Goal: Task Accomplishment & Management: Complete application form

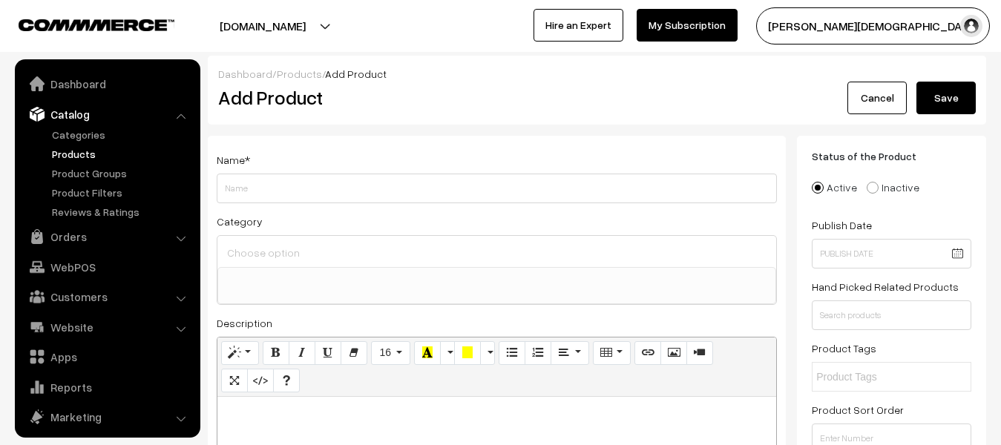
select select
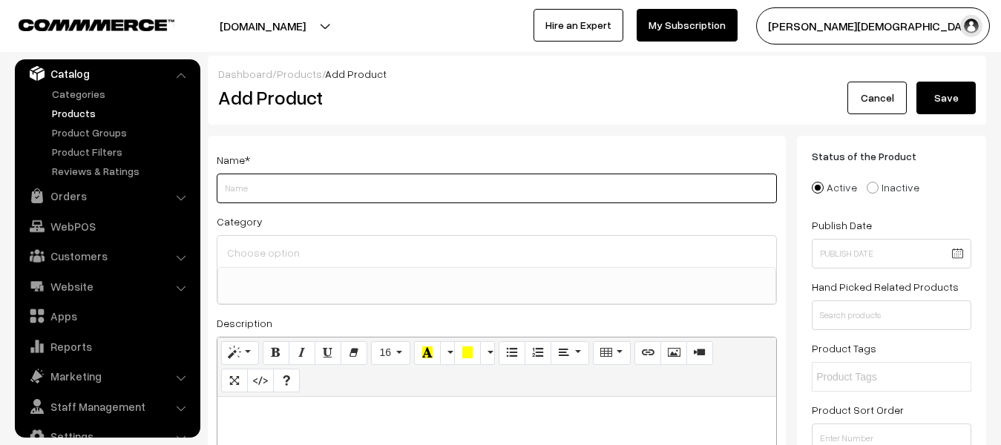
paste input "[PERSON_NAME] Publication RSSB 3rd Grade Teacher Bharti Pariksha 2025 Mangal 5 …"
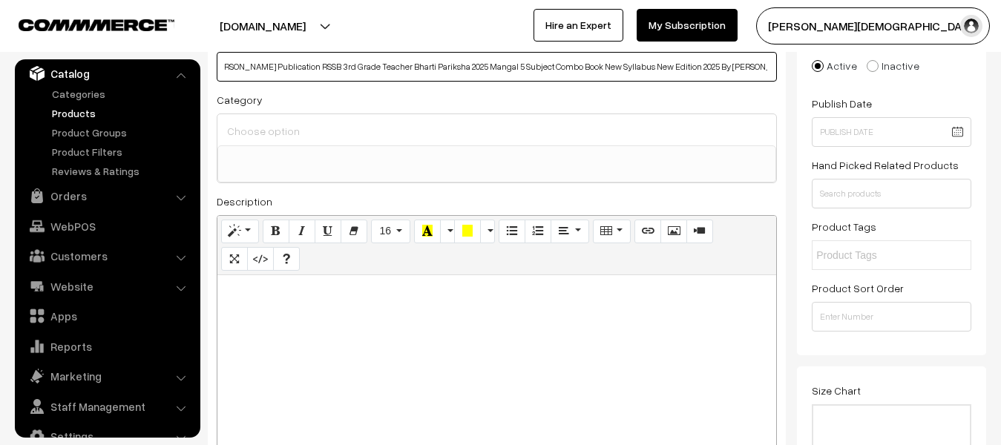
scroll to position [148, 0]
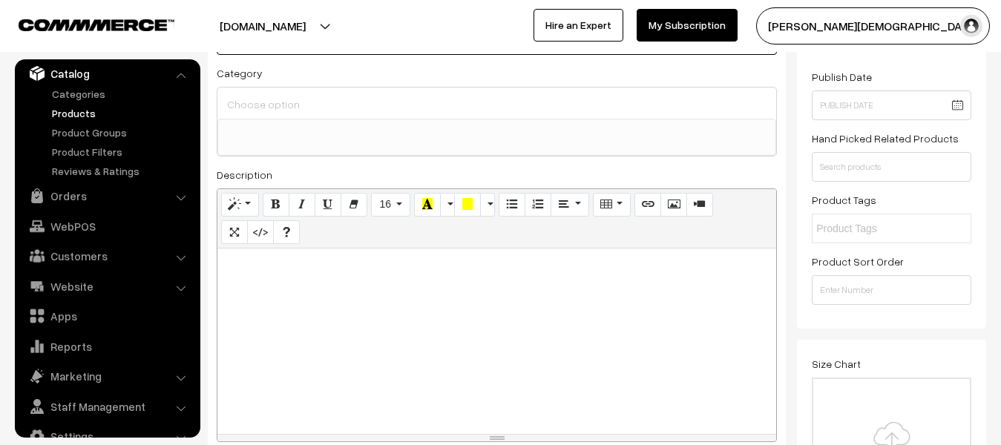
type input "[PERSON_NAME] Publication RSSB 3rd Grade Teacher Bharti Pariksha 2025 Mangal 5 …"
click at [489, 321] on div at bounding box center [496, 342] width 559 height 186
paste div
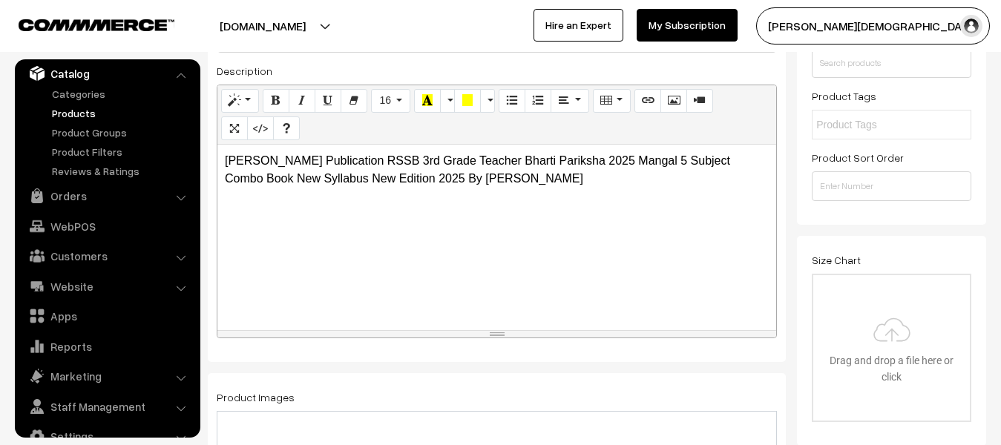
scroll to position [445, 0]
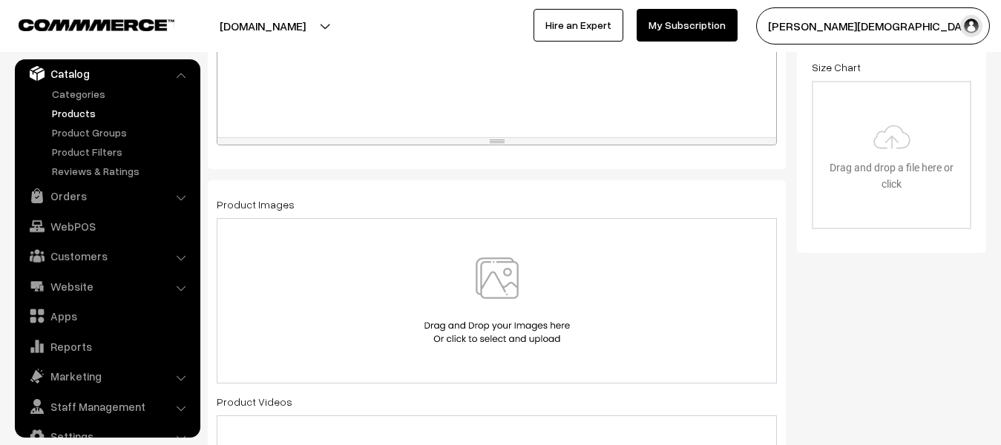
click at [465, 316] on img at bounding box center [497, 301] width 153 height 87
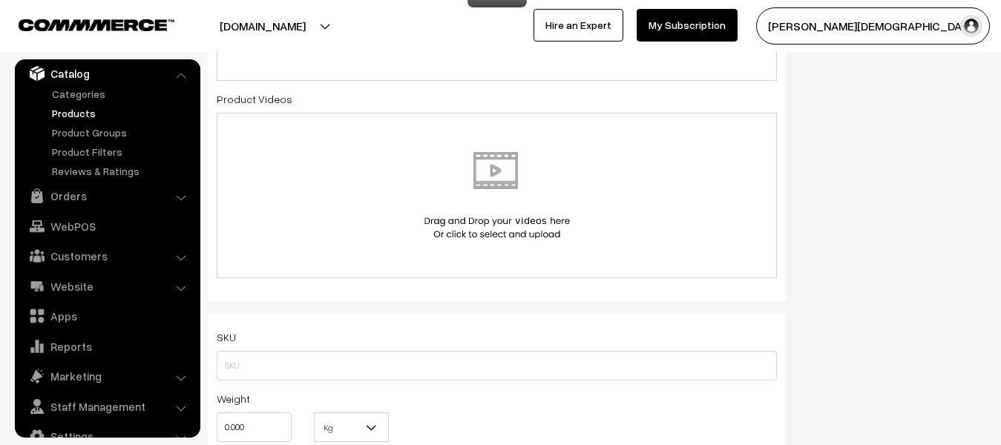
scroll to position [891, 0]
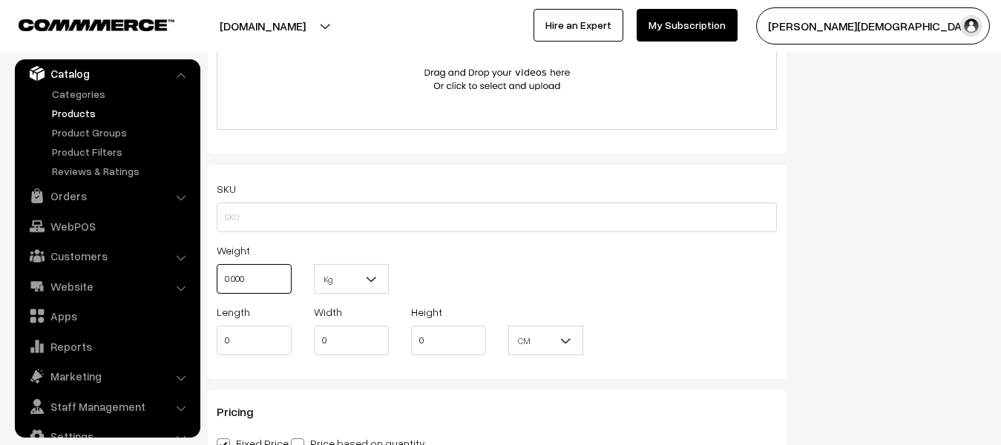
click at [269, 277] on input "0.000" at bounding box center [254, 279] width 75 height 30
type input "0"
type input "2"
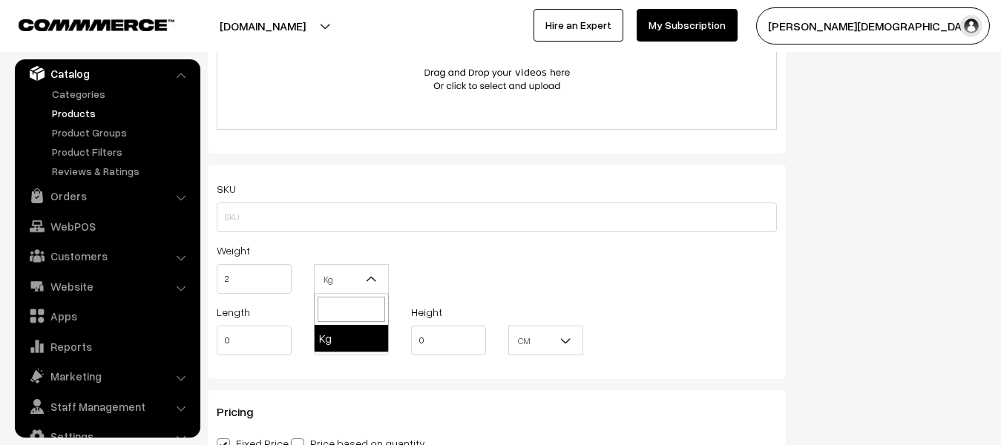
click at [366, 281] on b at bounding box center [371, 279] width 15 height 15
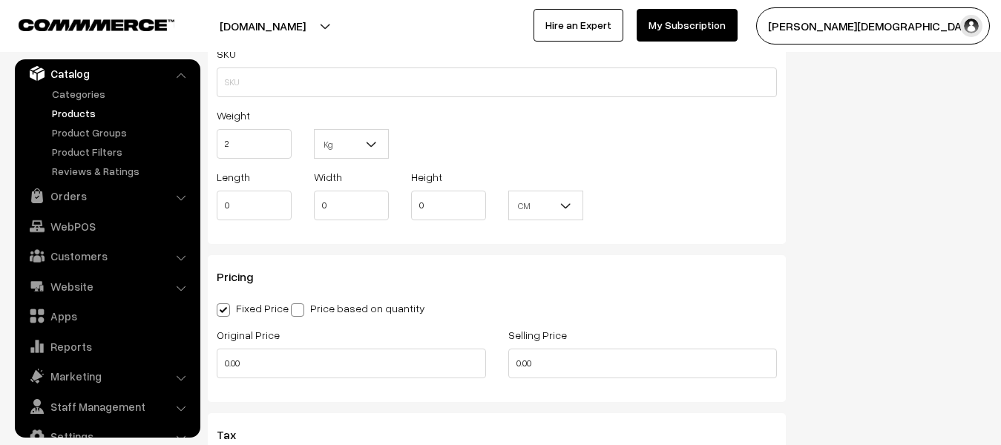
scroll to position [1113, 0]
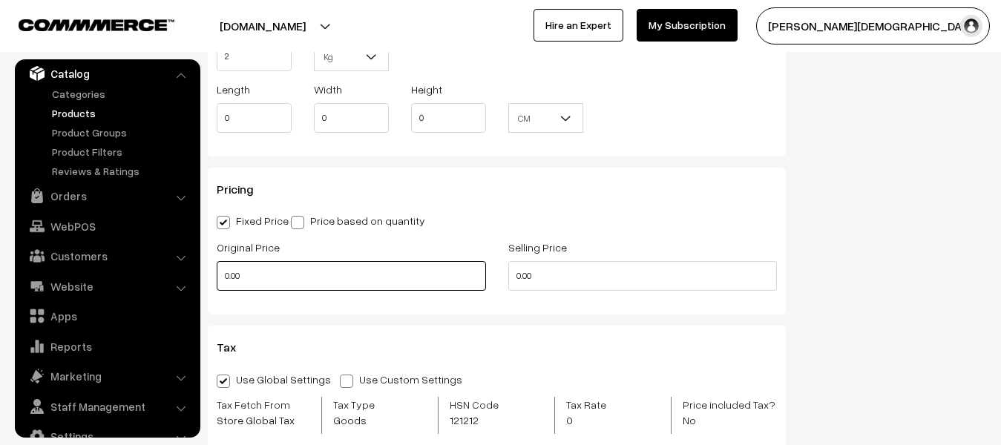
click at [284, 271] on input "0.00" at bounding box center [351, 276] width 269 height 30
type input "0"
type input "840"
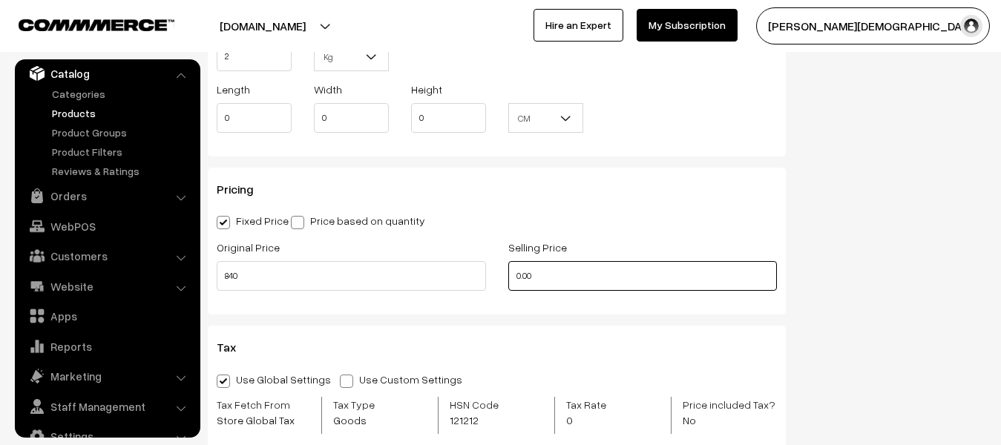
click at [605, 286] on input "0.00" at bounding box center [642, 276] width 269 height 30
type input "0"
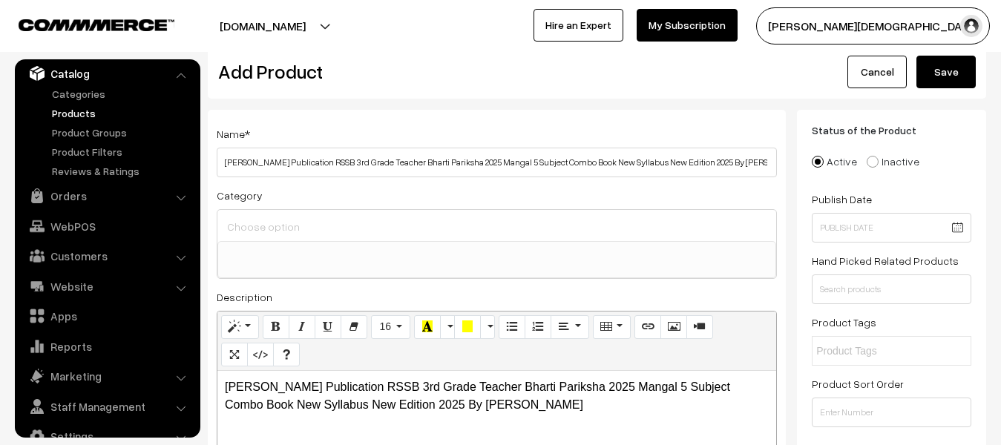
scroll to position [0, 0]
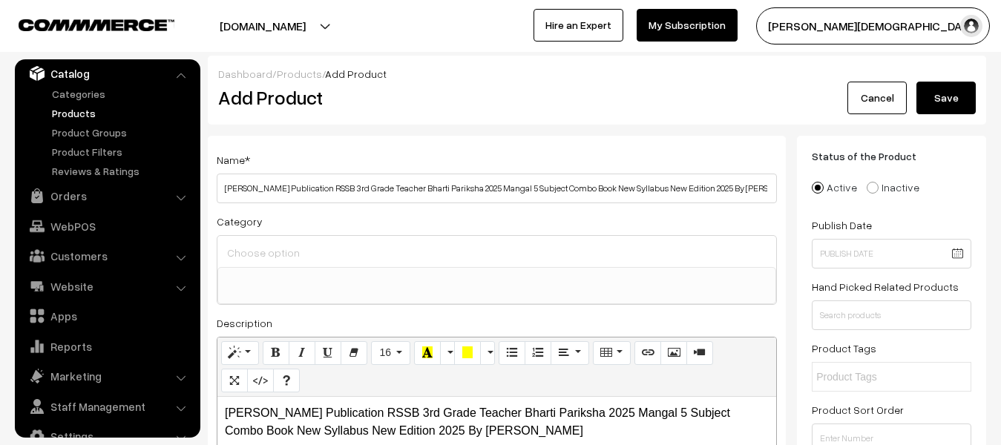
type input "675"
click at [941, 94] on button "Save" at bounding box center [946, 98] width 59 height 33
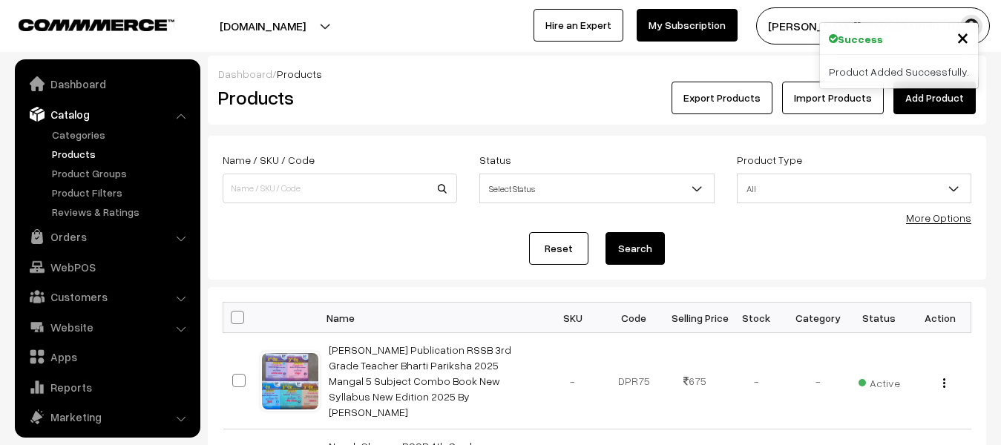
scroll to position [41, 0]
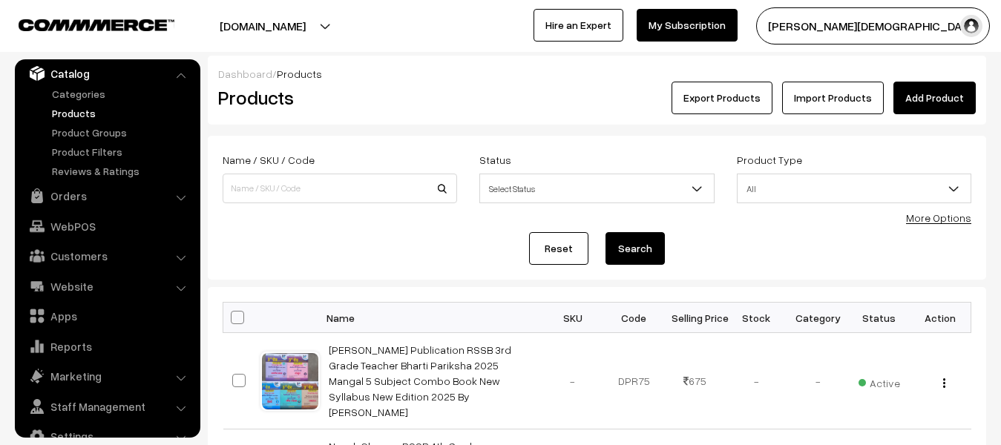
click at [946, 95] on link "Add Product" at bounding box center [935, 98] width 82 height 33
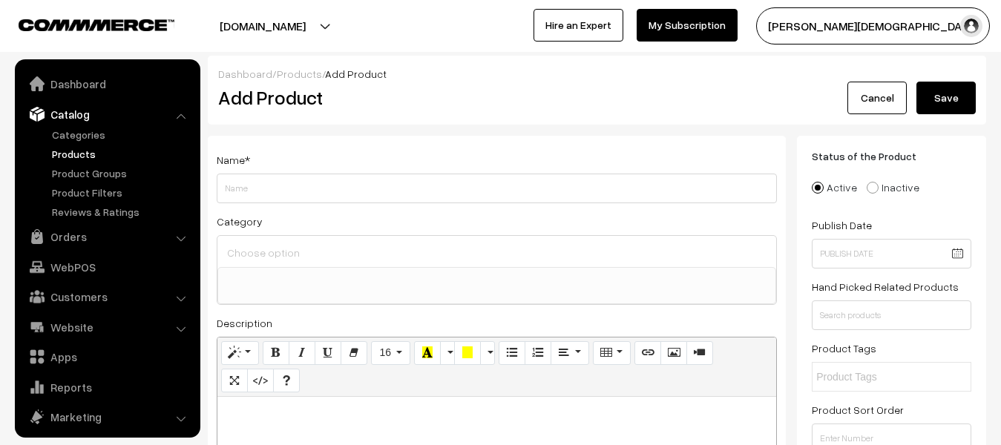
select select
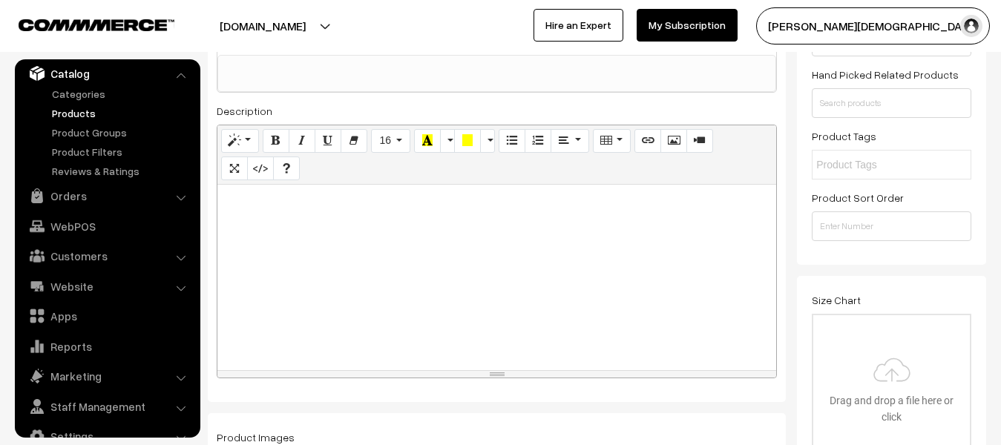
scroll to position [223, 0]
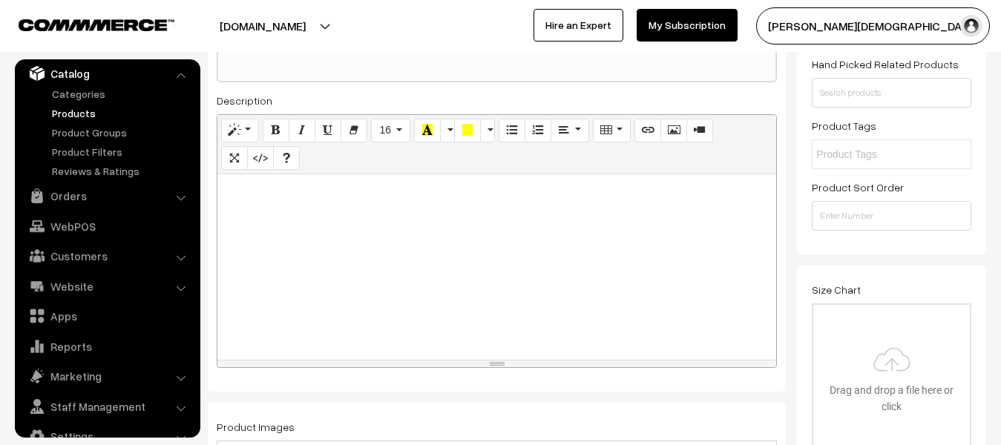
type input "Vidhyasagar Publication RPSC 2nd Grade Teacher Bharti Pariksha 2025 1st Questio…"
drag, startPoint x: 335, startPoint y: 309, endPoint x: 335, endPoint y: 301, distance: 8.2
click at [338, 308] on div at bounding box center [496, 267] width 559 height 186
paste div
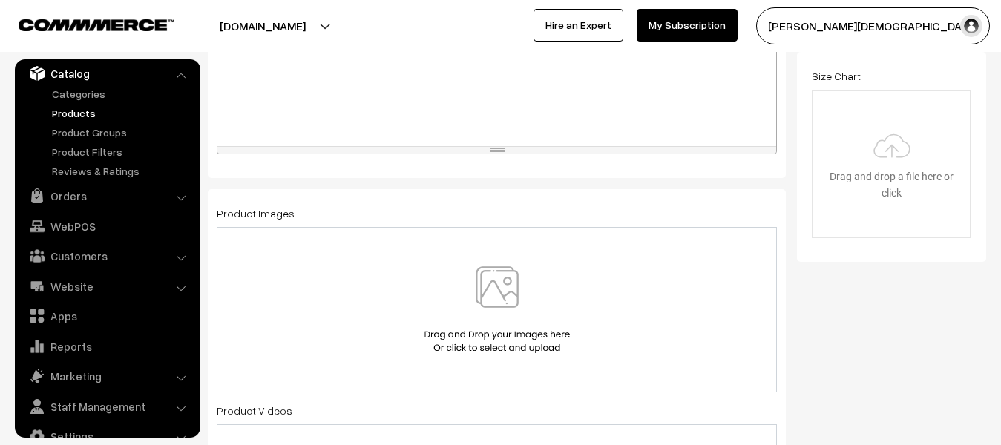
scroll to position [445, 0]
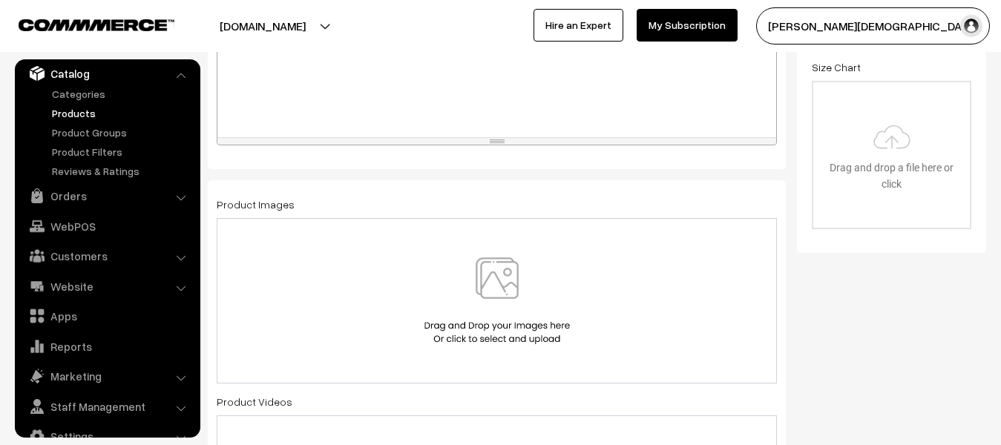
click at [507, 269] on img at bounding box center [497, 301] width 153 height 87
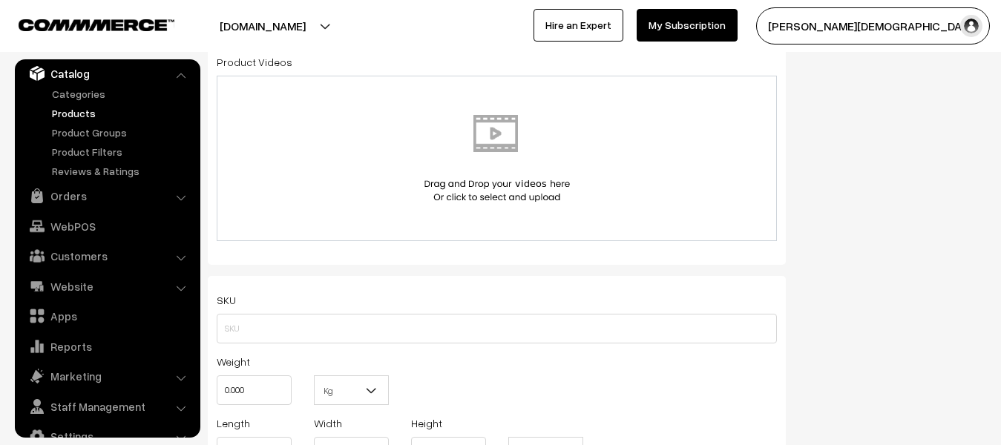
scroll to position [816, 0]
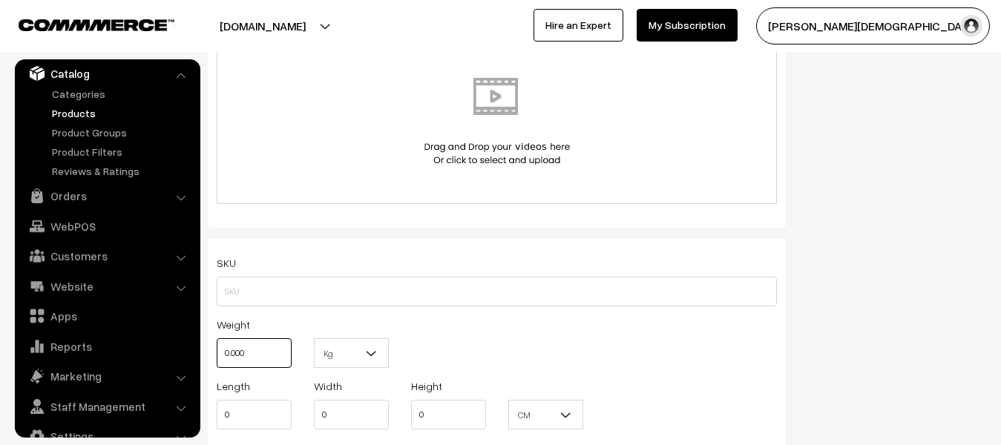
click at [264, 347] on input "0.000" at bounding box center [254, 353] width 75 height 30
type input "0"
click at [371, 350] on b at bounding box center [371, 353] width 15 height 15
click at [236, 350] on input "text" at bounding box center [254, 353] width 75 height 30
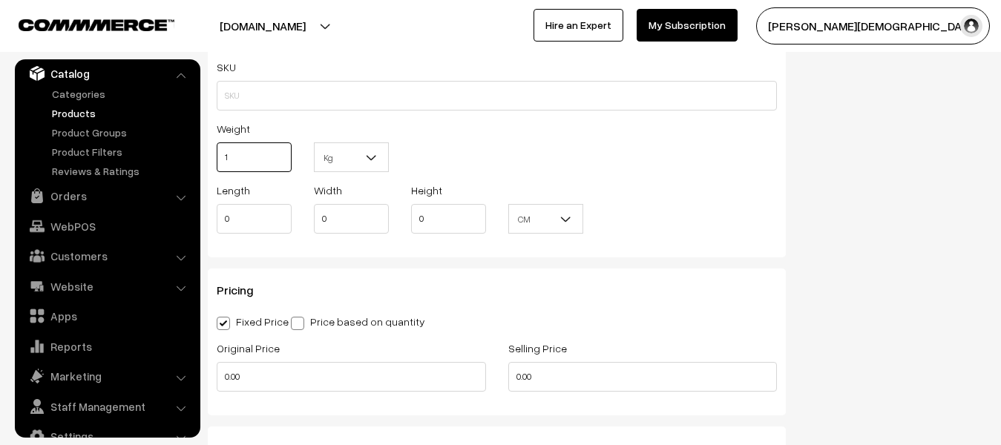
scroll to position [1039, 0]
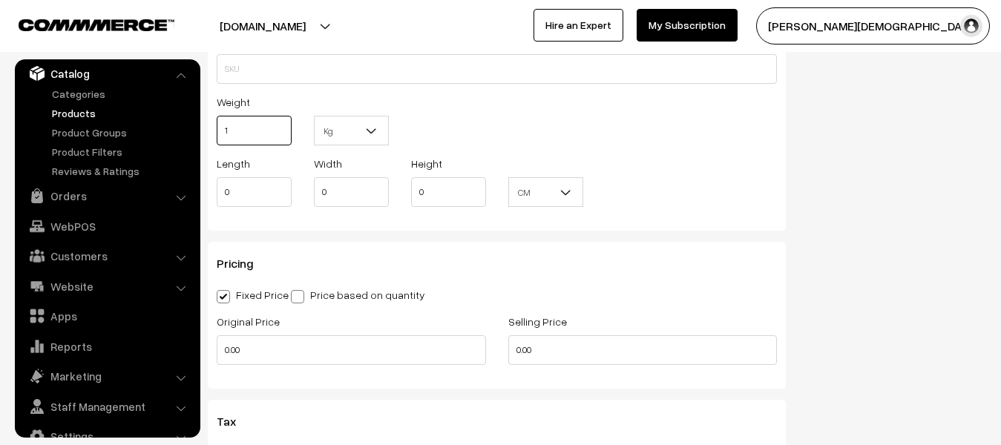
type input "1"
click at [285, 359] on input "0.00" at bounding box center [351, 350] width 269 height 30
type input "0"
type input "180"
click at [622, 361] on input "0.00" at bounding box center [642, 350] width 269 height 30
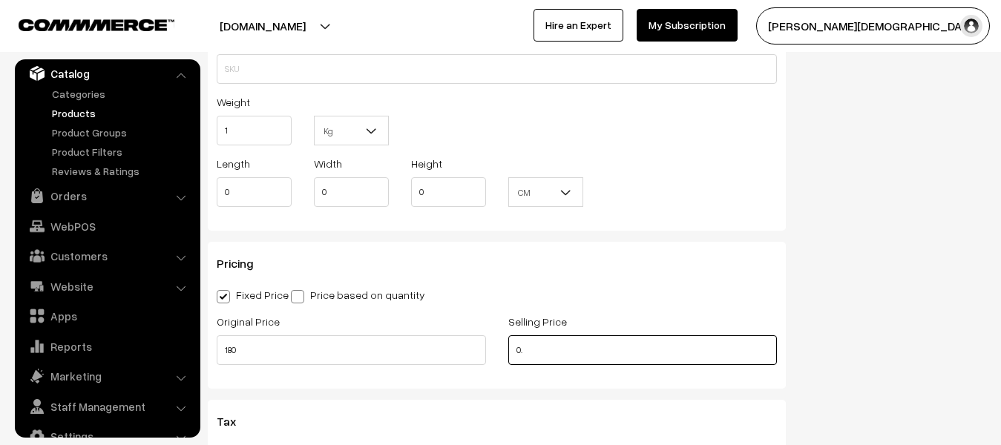
type input "0"
type input "170"
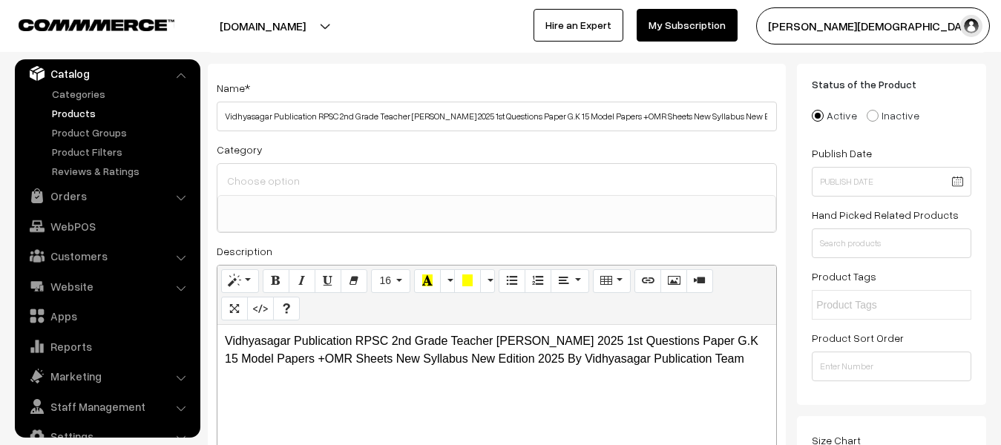
scroll to position [0, 0]
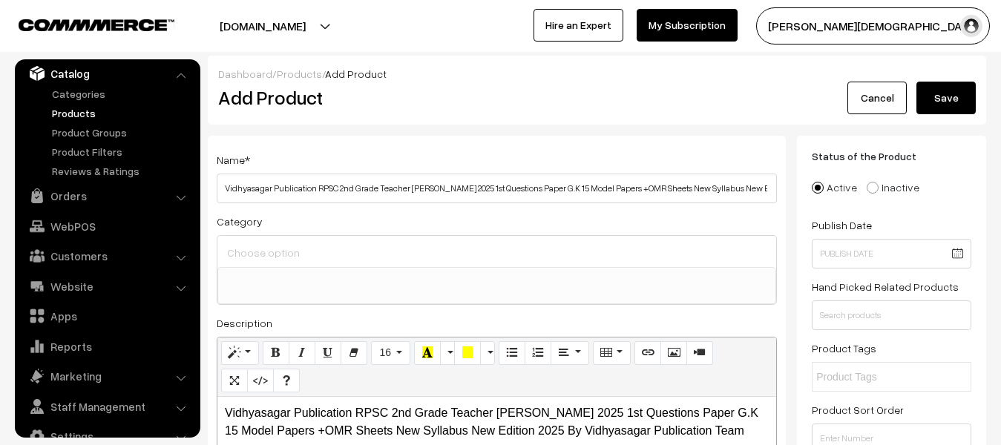
click at [954, 91] on button "Save" at bounding box center [946, 98] width 59 height 33
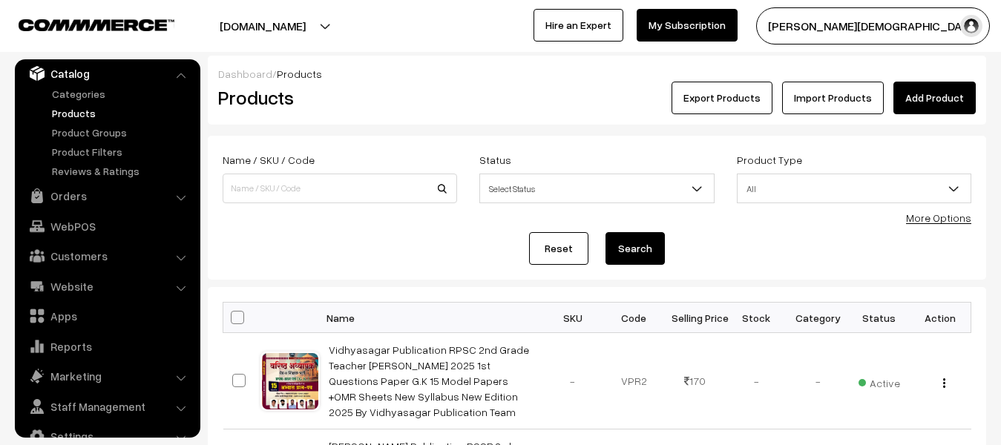
click at [924, 106] on link "Add Product" at bounding box center [935, 98] width 82 height 33
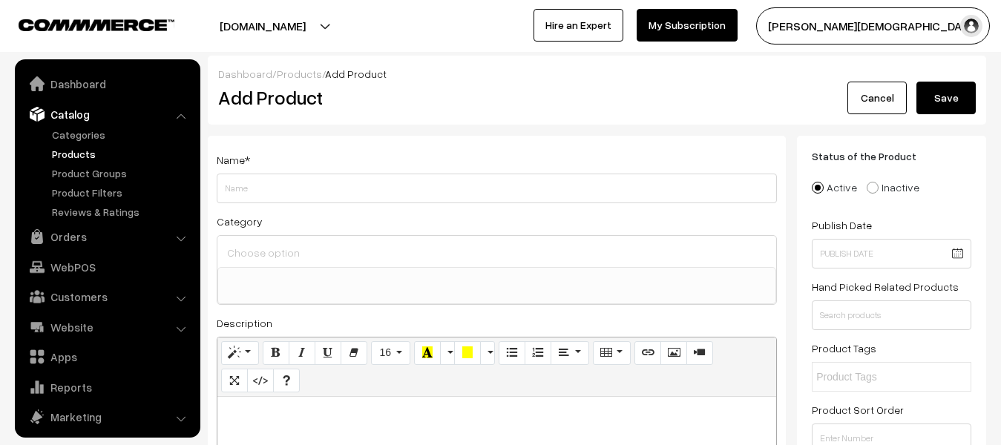
select select
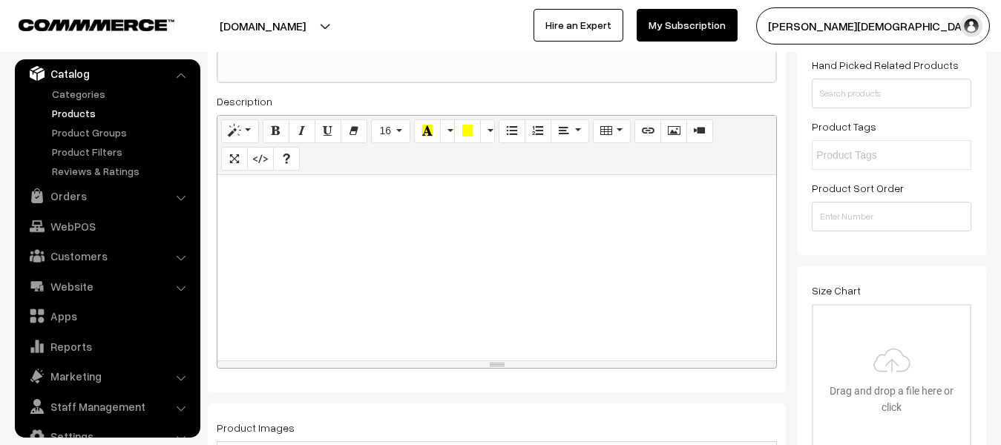
scroll to position [223, 0]
type input "Xpress Revision Publication RPSC 2nd Grade Teacher Bharti Pariksha 2025 Mathmat…"
click at [382, 289] on div at bounding box center [496, 267] width 559 height 186
paste div
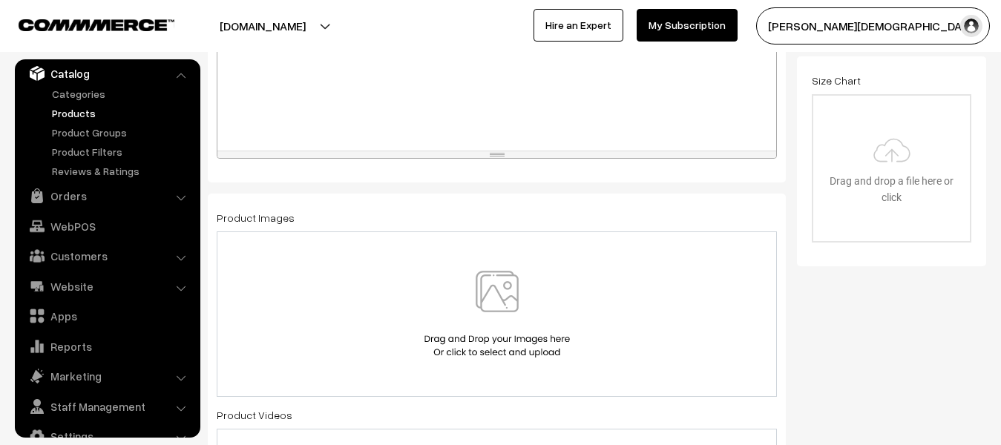
scroll to position [445, 0]
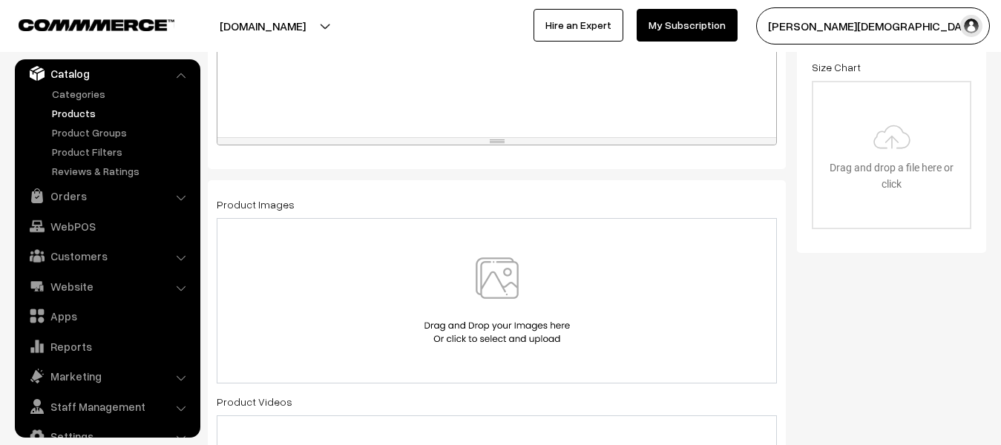
click at [512, 288] on img at bounding box center [497, 301] width 153 height 87
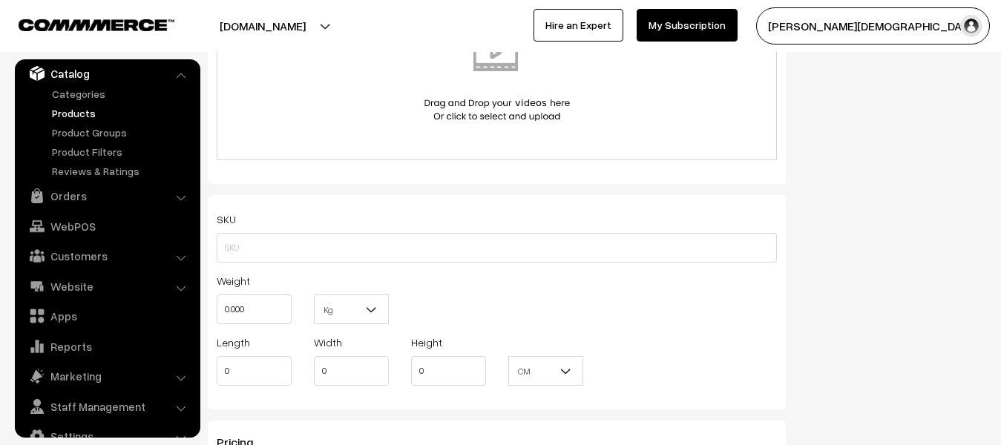
scroll to position [891, 0]
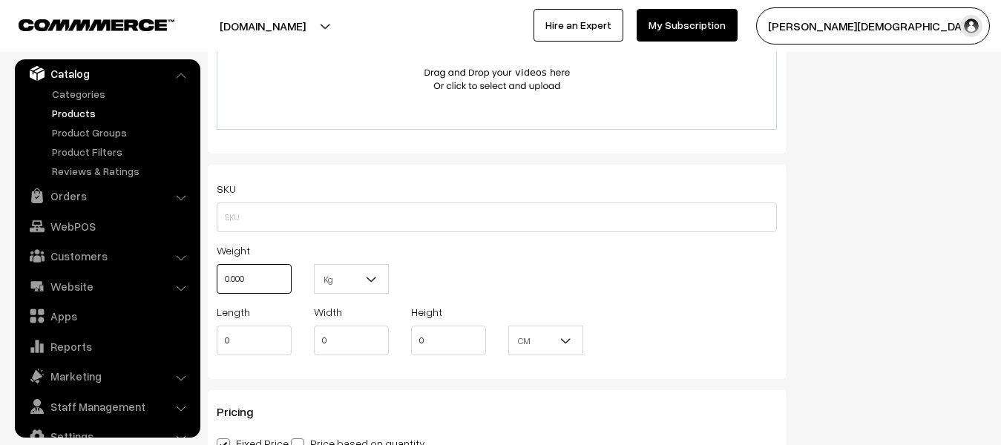
click at [268, 286] on input "0.000" at bounding box center [254, 279] width 75 height 30
type input "0"
type input "1"
click at [356, 280] on span "Kg" at bounding box center [351, 279] width 73 height 26
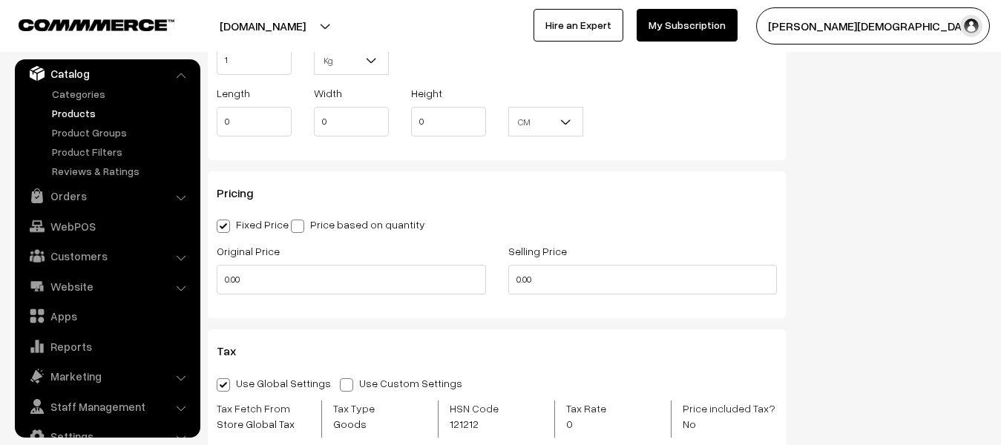
scroll to position [1113, 0]
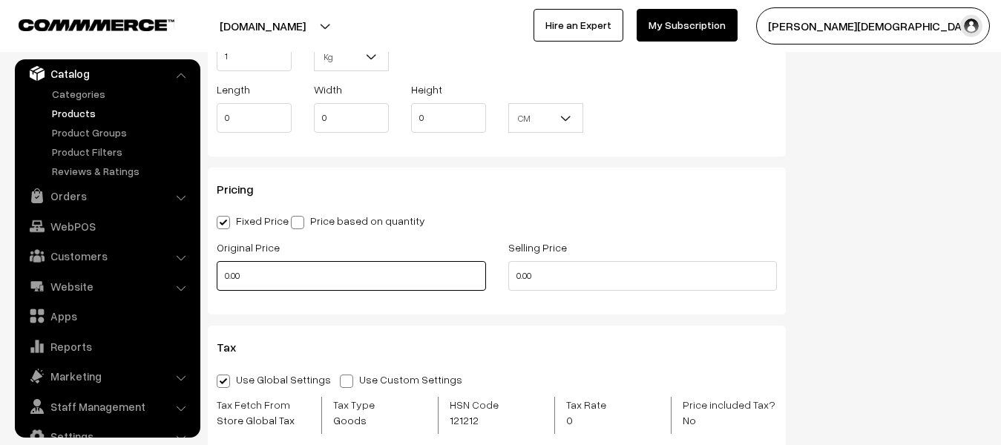
click at [310, 291] on input "0.00" at bounding box center [351, 276] width 269 height 30
type input "0"
type input "140"
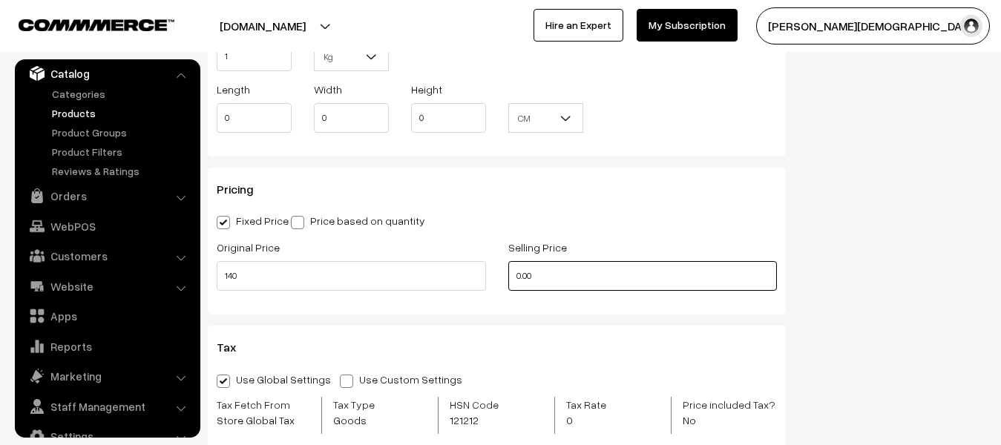
click at [609, 280] on input "0.00" at bounding box center [642, 276] width 269 height 30
type input "0"
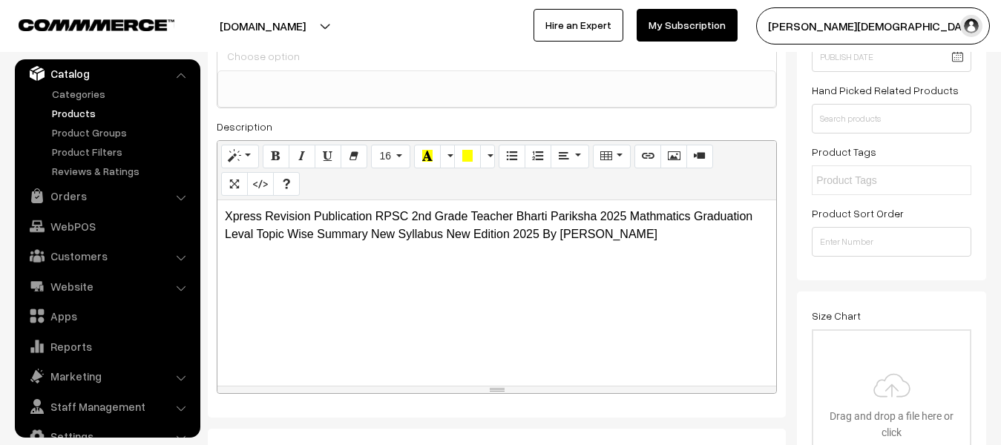
scroll to position [0, 0]
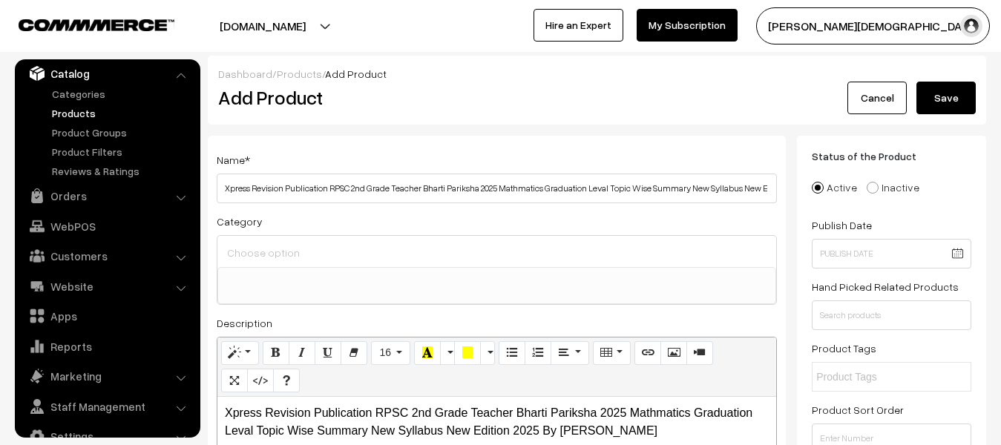
type input "130"
click at [954, 103] on button "Save" at bounding box center [946, 98] width 59 height 33
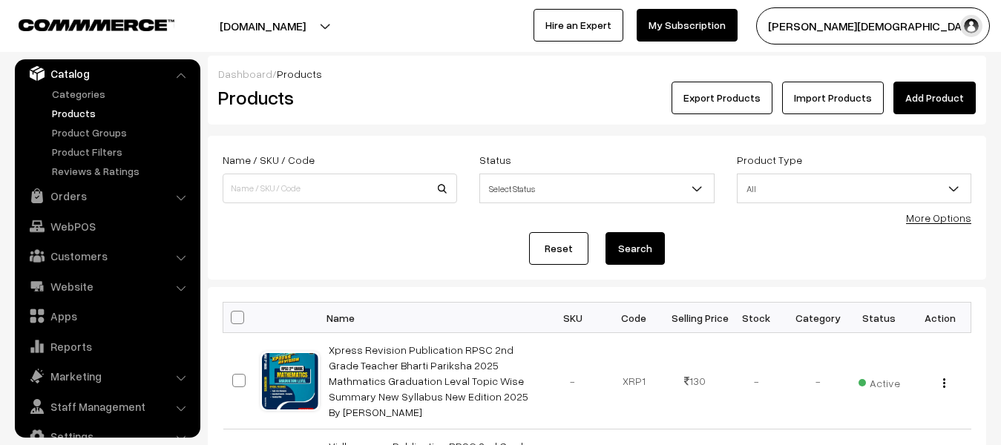
click at [925, 102] on link "Add Product" at bounding box center [935, 98] width 82 height 33
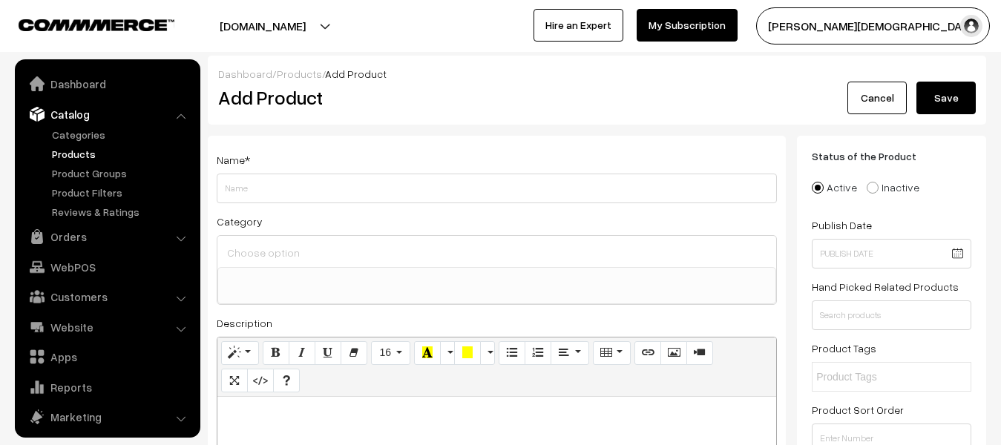
select select
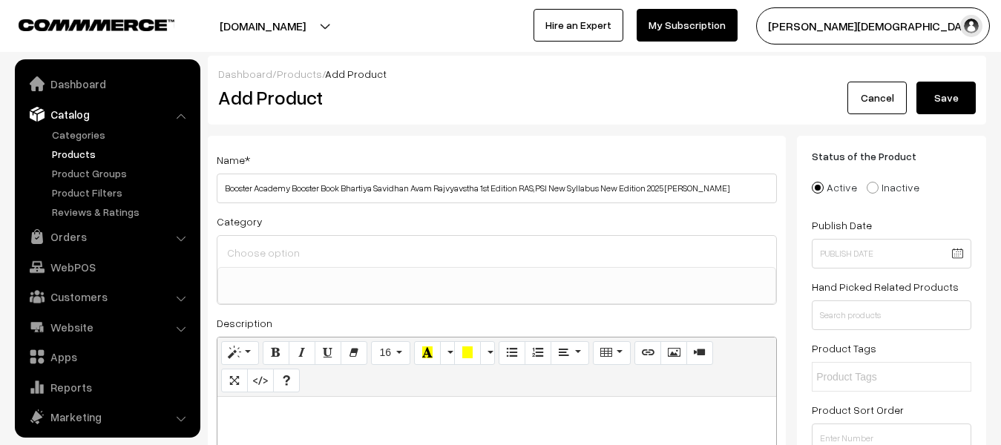
scroll to position [41, 0]
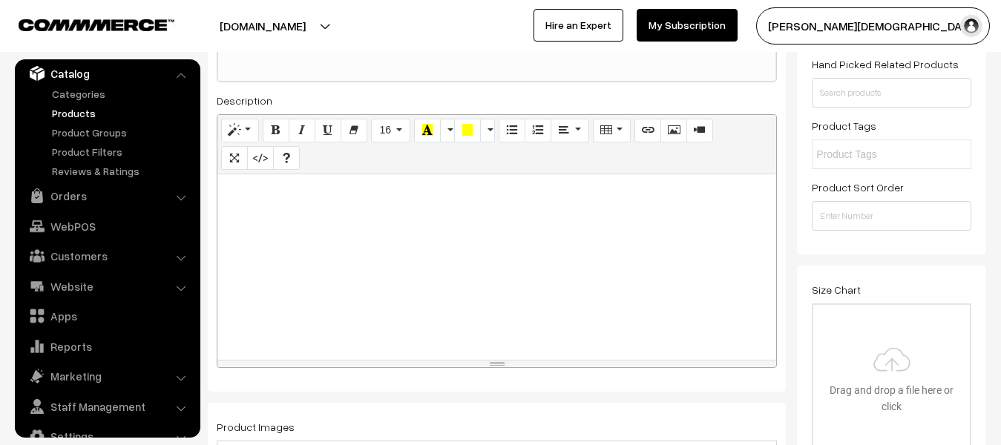
type input "Booster Academy Booster Book Bhartiya Savidhan Avam Rajvyavstha 1st Edition RAS…"
click at [383, 318] on div at bounding box center [496, 267] width 559 height 186
paste div
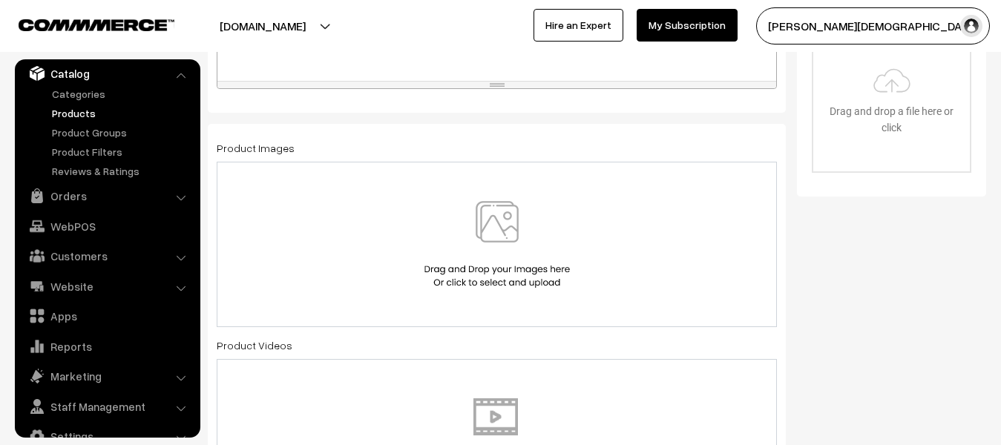
scroll to position [520, 0]
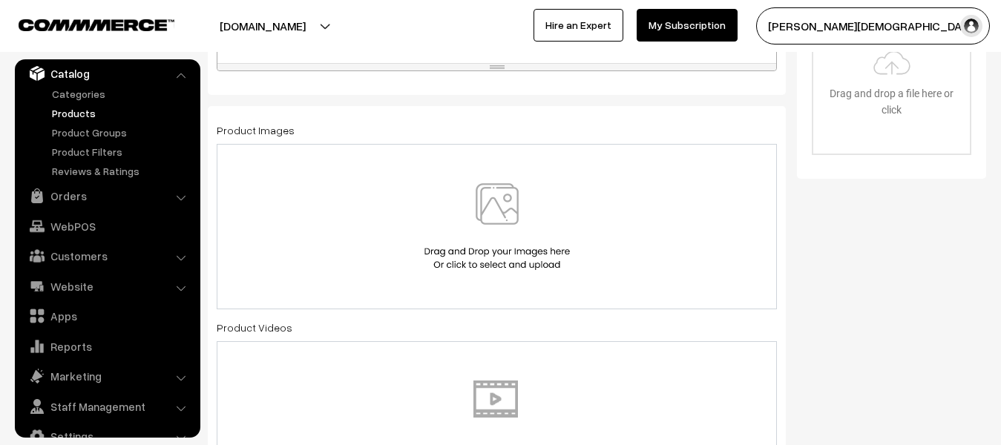
click at [465, 196] on img at bounding box center [497, 226] width 153 height 87
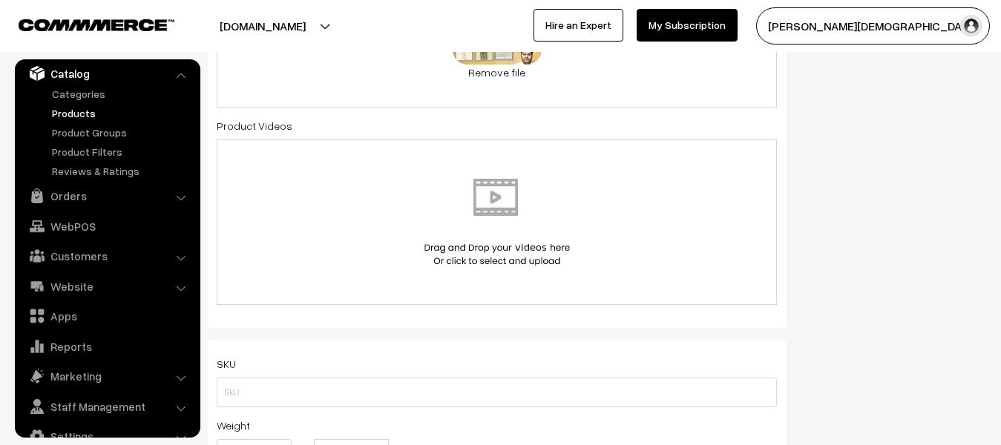
scroll to position [742, 0]
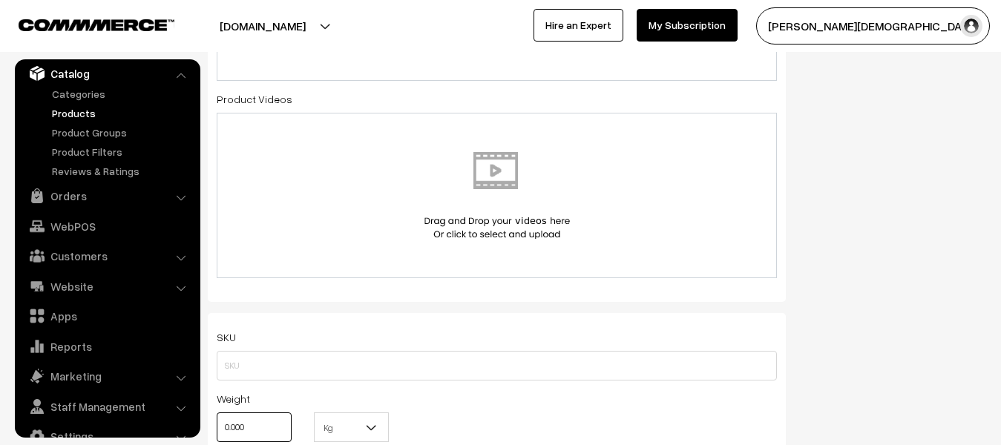
click at [272, 415] on input "0.000" at bounding box center [254, 428] width 75 height 30
type input "0"
type input "1"
click at [365, 429] on b at bounding box center [371, 427] width 15 height 15
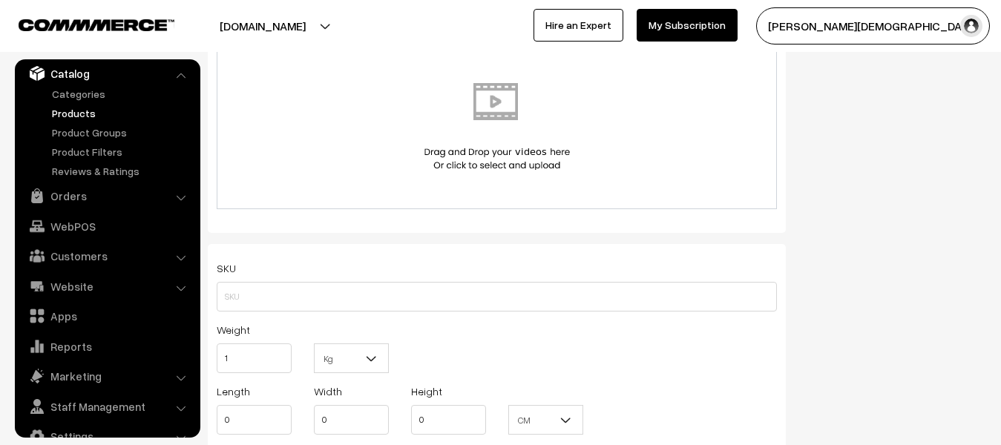
scroll to position [965, 0]
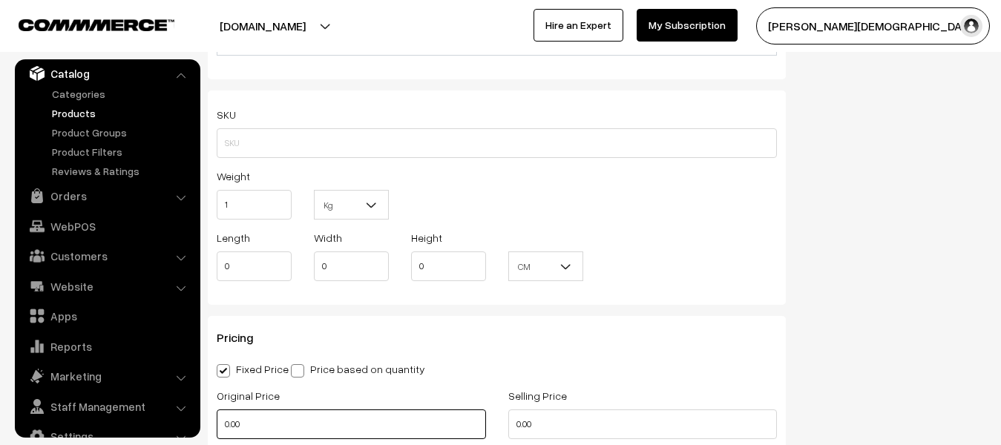
click at [352, 416] on input "0.00" at bounding box center [351, 425] width 269 height 30
type input "0"
type input "300"
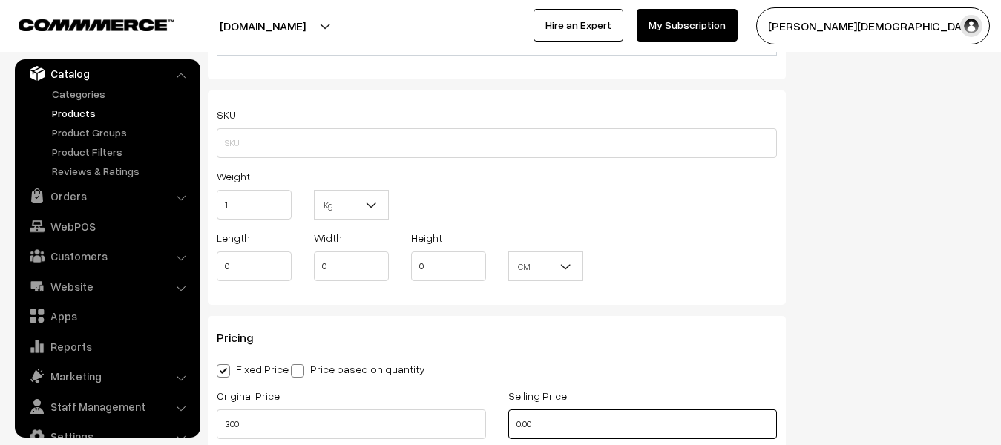
click at [596, 424] on input "0.00" at bounding box center [642, 425] width 269 height 30
type input "0"
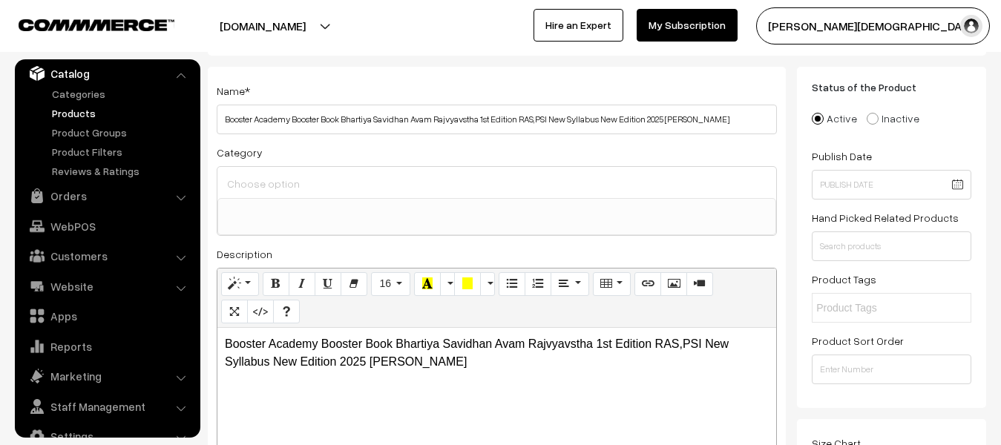
scroll to position [0, 0]
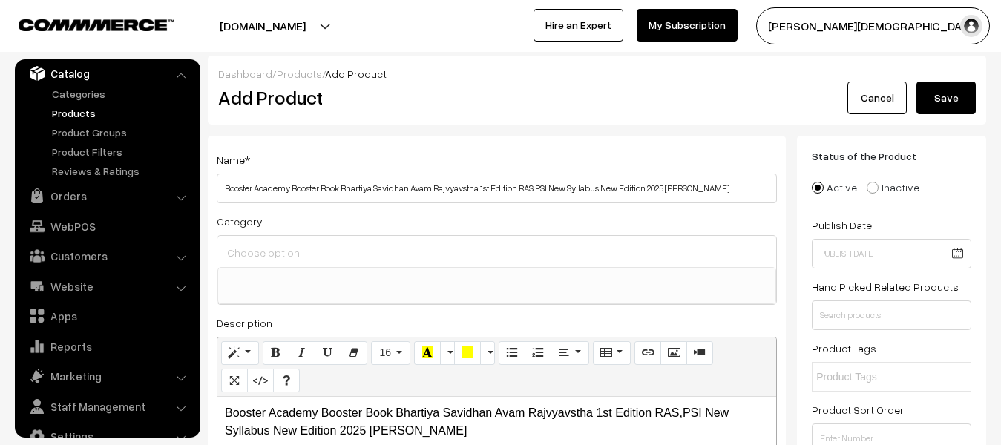
type input "270"
click at [952, 96] on button "Save" at bounding box center [946, 98] width 59 height 33
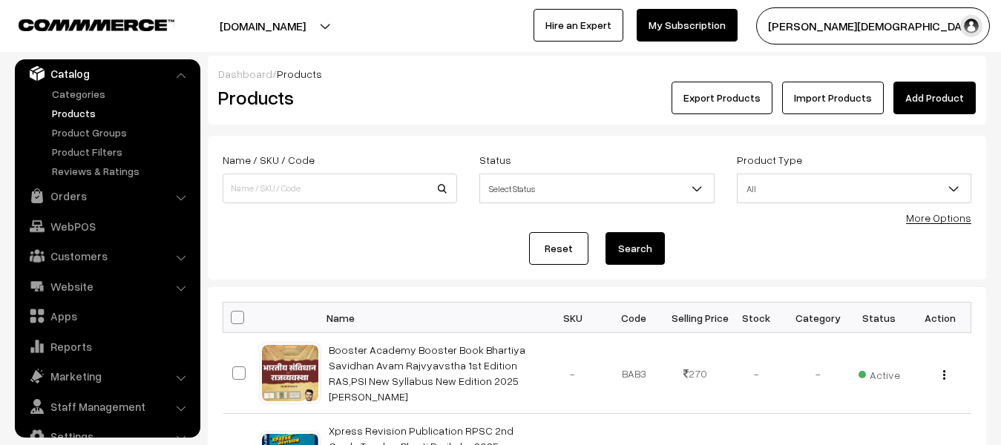
click at [950, 111] on link "Add Product" at bounding box center [935, 98] width 82 height 33
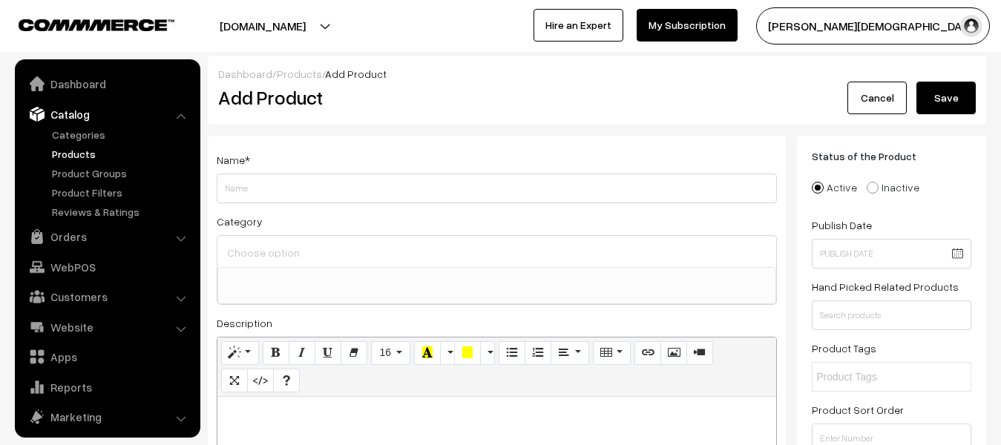
select select
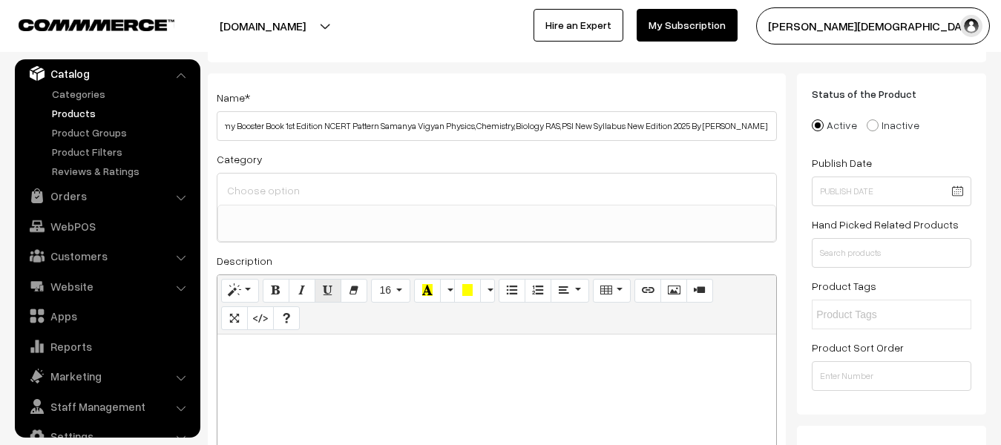
scroll to position [148, 0]
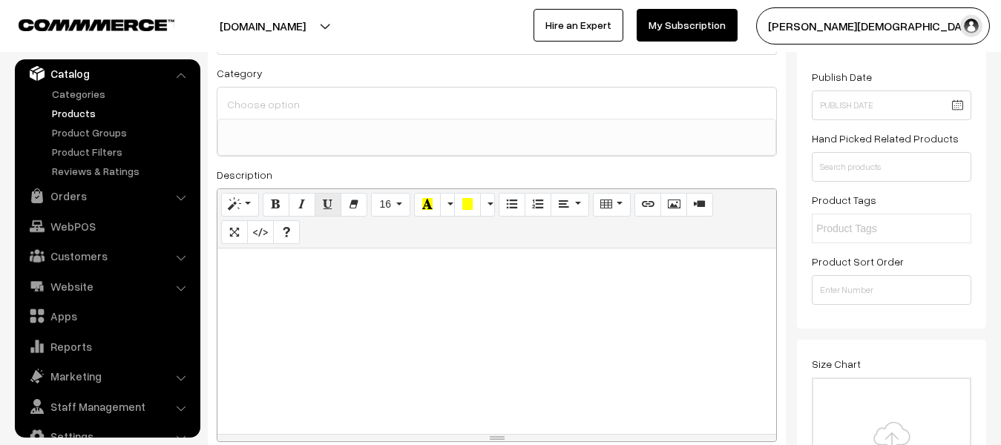
type input "Booster Academy Booster Book 1st Edition NCERT Pattern Samanya Vigyan Physics,C…"
click at [339, 332] on div at bounding box center [496, 342] width 559 height 186
paste div
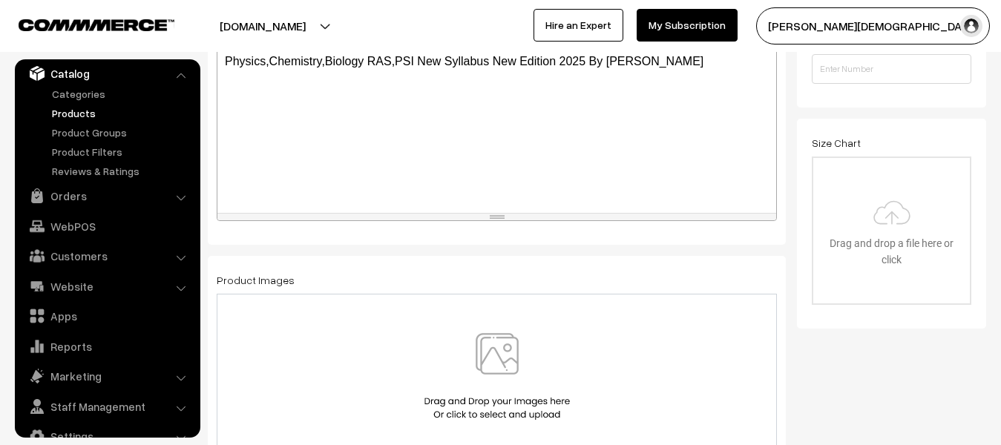
scroll to position [371, 0]
click at [482, 353] on img at bounding box center [497, 375] width 153 height 87
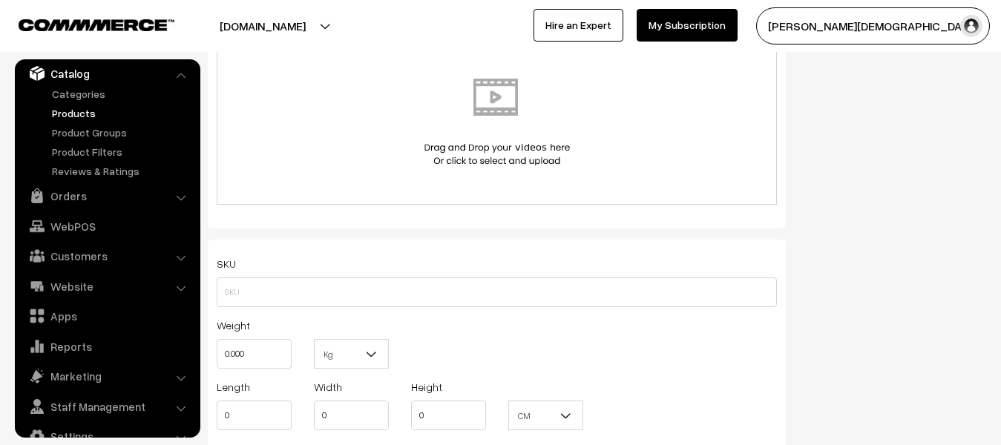
scroll to position [816, 0]
click at [290, 346] on input "0.000" at bounding box center [254, 353] width 75 height 30
type input "0"
type input "1"
click at [370, 354] on b at bounding box center [371, 353] width 15 height 15
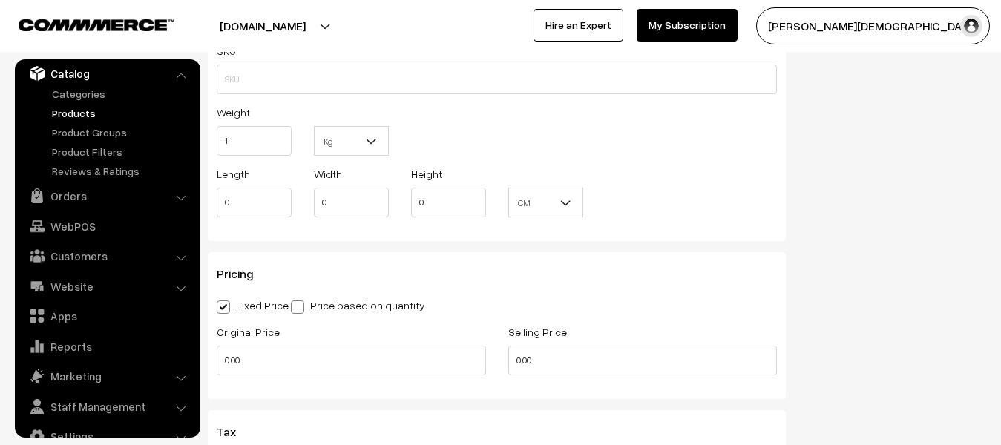
scroll to position [1039, 0]
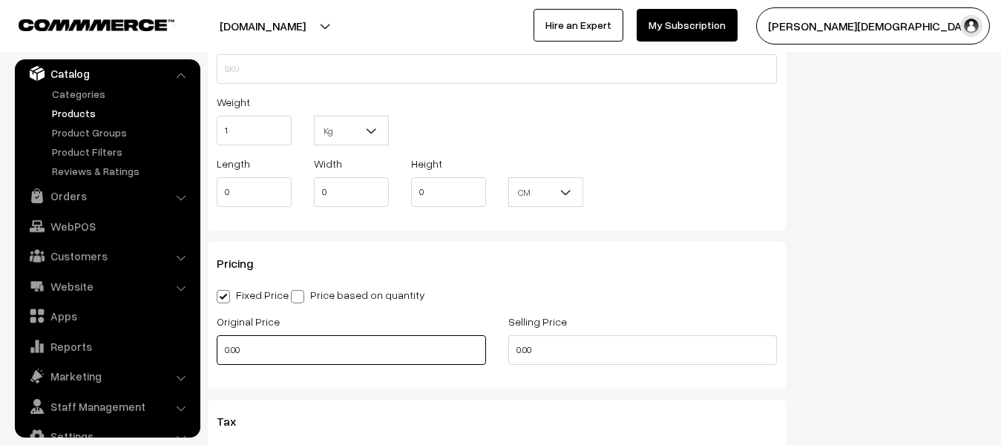
click at [274, 347] on input "0.00" at bounding box center [351, 350] width 269 height 30
type input "0"
type input "250"
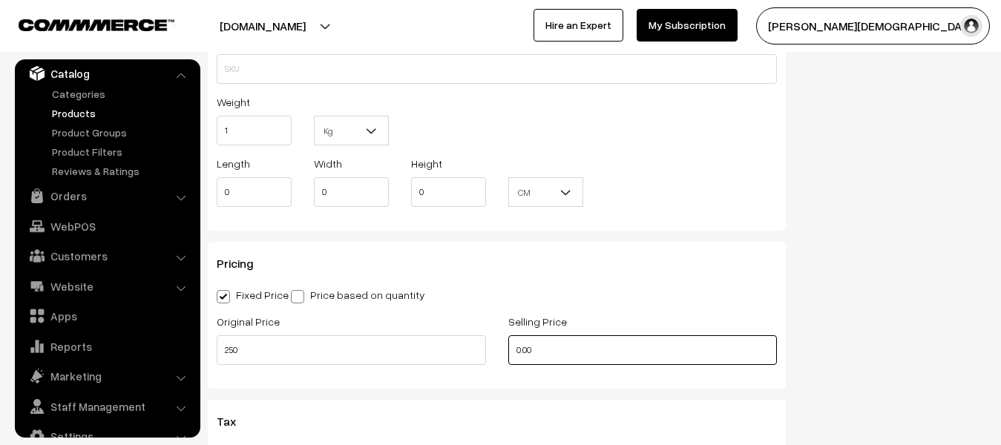
click at [553, 356] on input "0.00" at bounding box center [642, 350] width 269 height 30
type input "0"
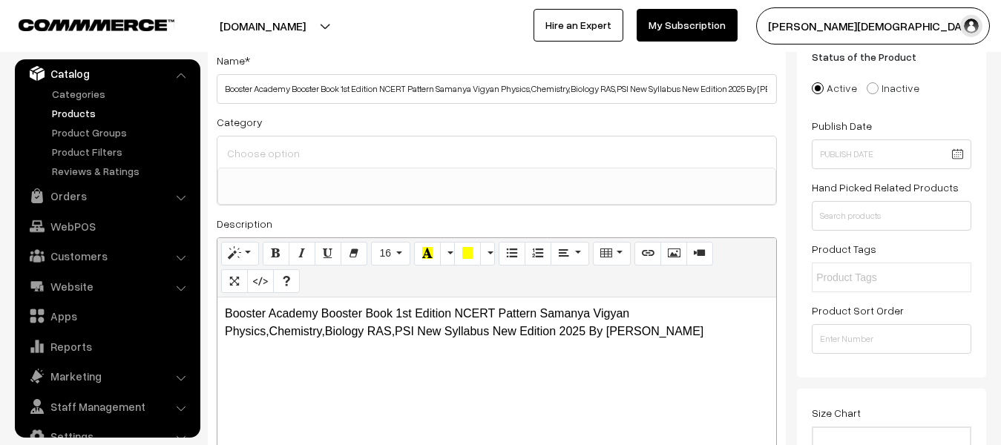
scroll to position [0, 0]
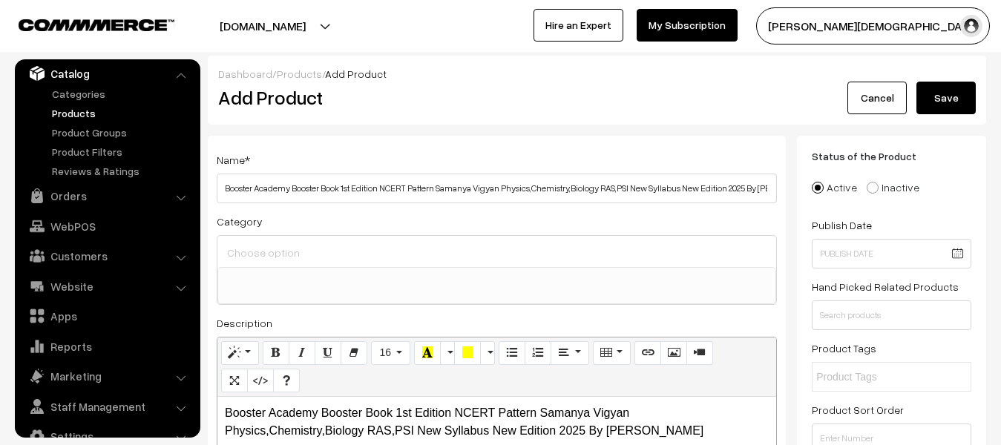
type input "225"
drag, startPoint x: 920, startPoint y: 113, endPoint x: 686, endPoint y: 140, distance: 236.1
click at [686, 140] on div "Name * Booster Academy Booster Book 1st Edition NCERT Pattern Samanya Vigyan Ph…" at bounding box center [497, 375] width 578 height 479
click at [956, 99] on button "Save" at bounding box center [946, 98] width 59 height 33
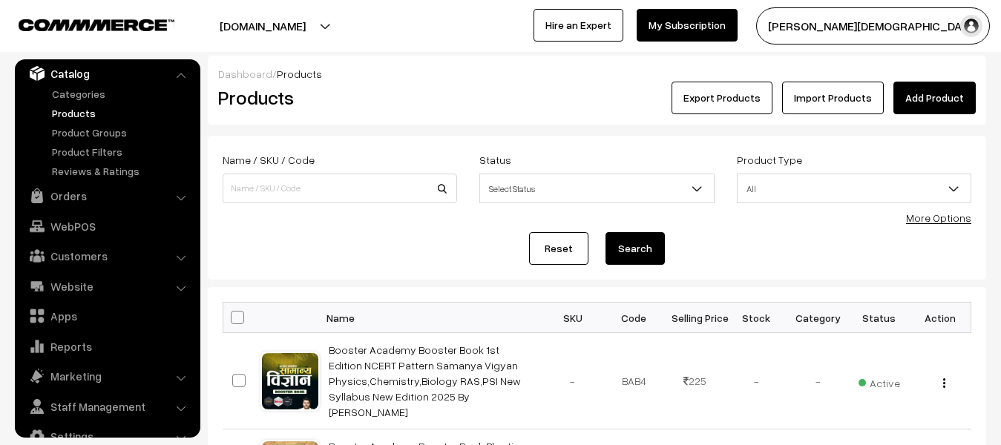
click at [969, 99] on link "Add Product" at bounding box center [935, 98] width 82 height 33
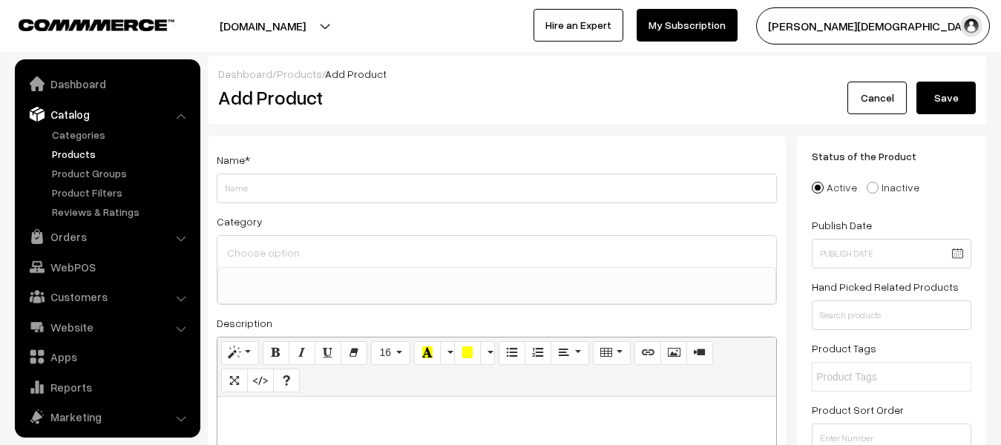
select select
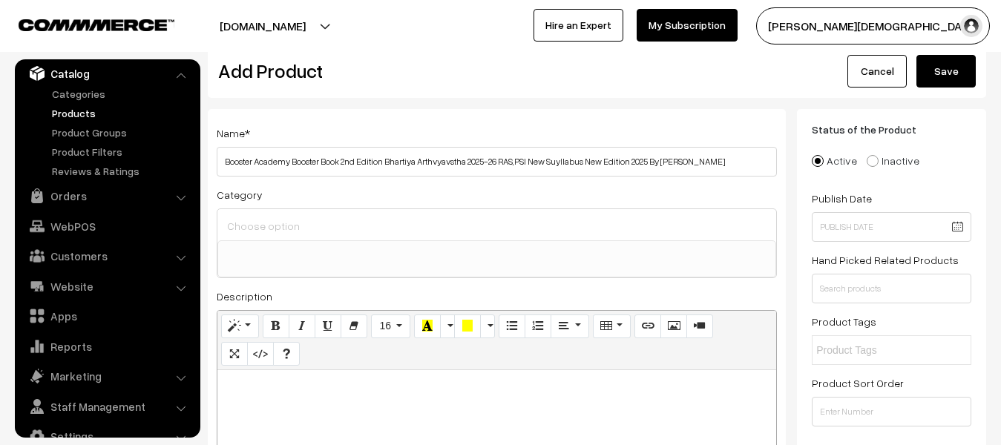
scroll to position [74, 0]
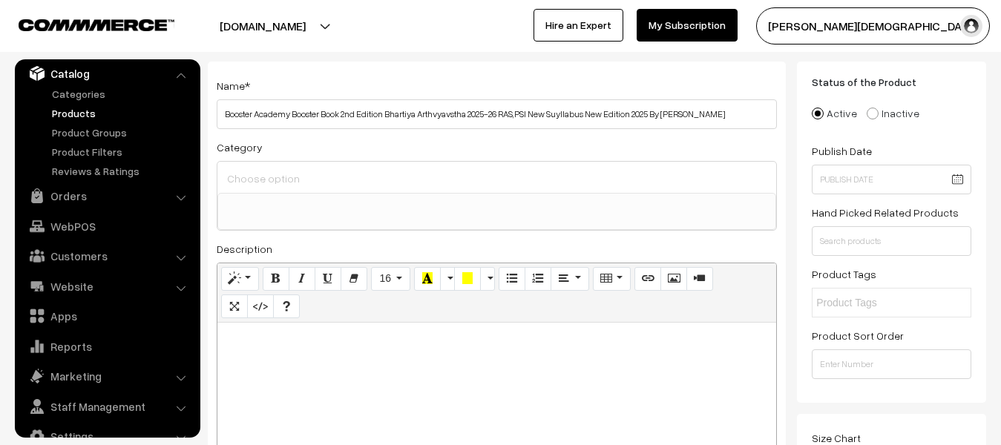
type input "Booster Academy Booster Book 2nd Edition Bhartiya Arthvyavstha 2025-26 RAS,PSI …"
click at [322, 350] on div at bounding box center [496, 416] width 559 height 186
paste div
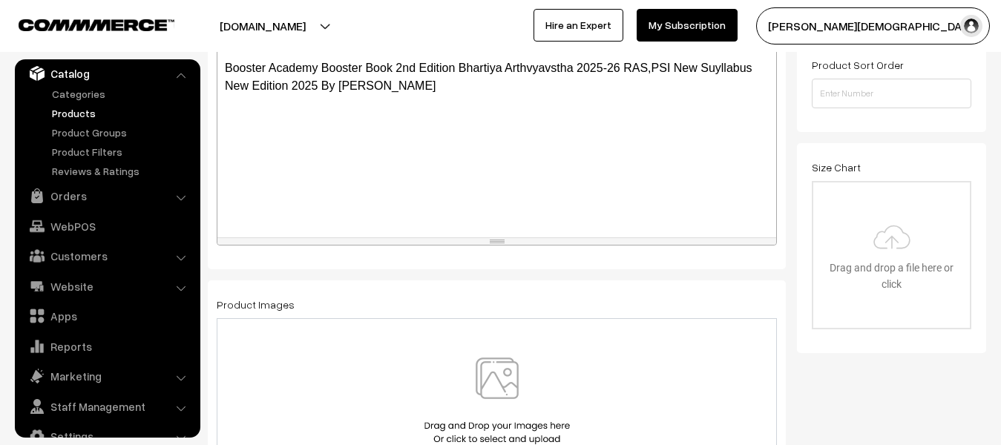
scroll to position [371, 0]
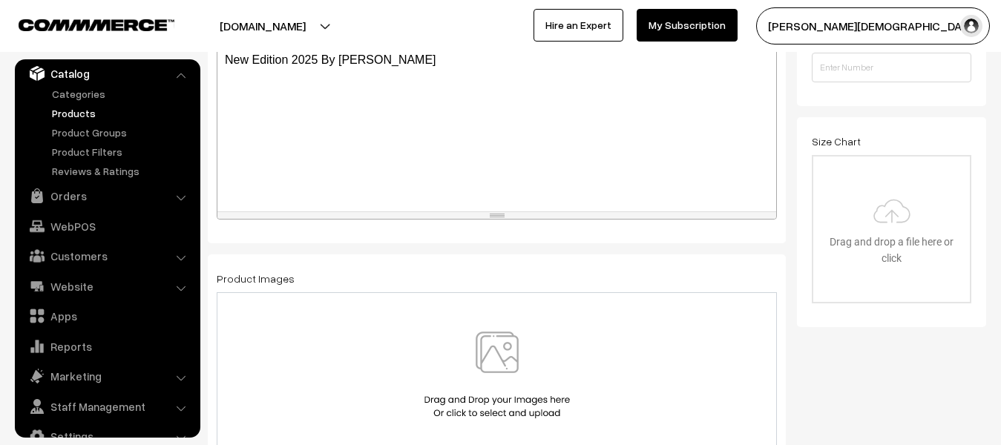
click at [481, 369] on img at bounding box center [497, 375] width 153 height 87
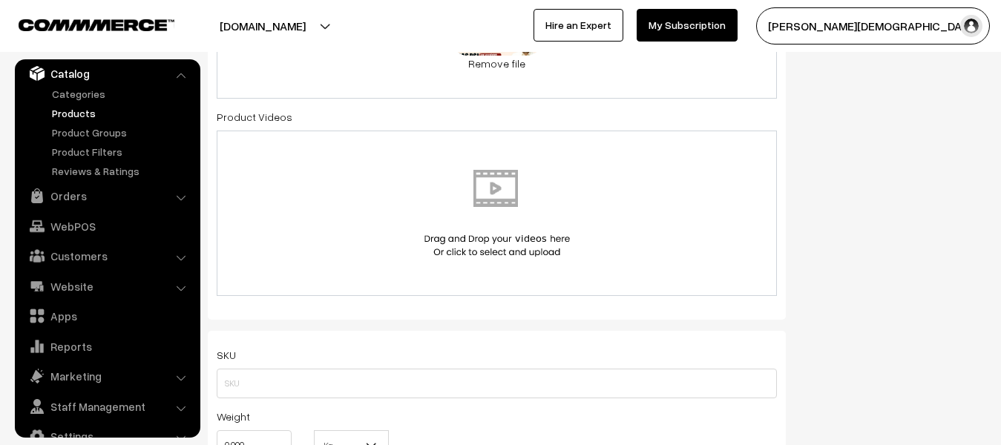
scroll to position [742, 0]
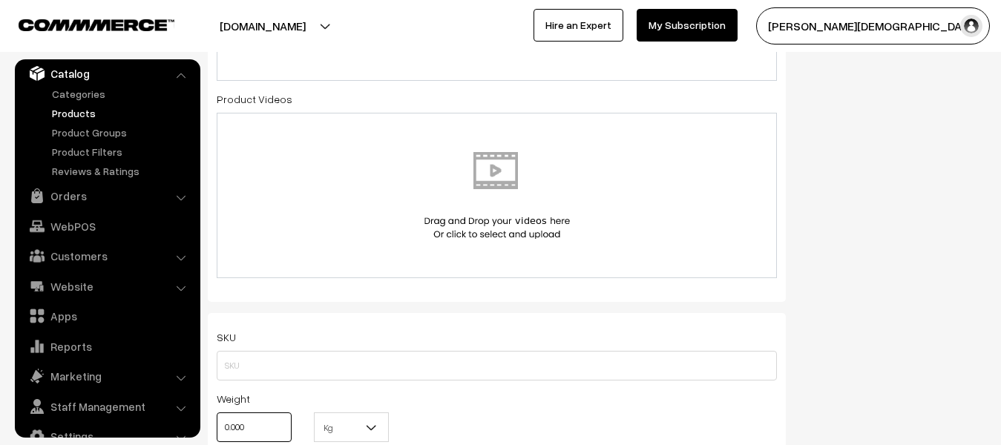
click at [266, 426] on input "0.000" at bounding box center [254, 428] width 75 height 30
type input "0"
type input "1"
click at [366, 433] on b at bounding box center [371, 427] width 15 height 15
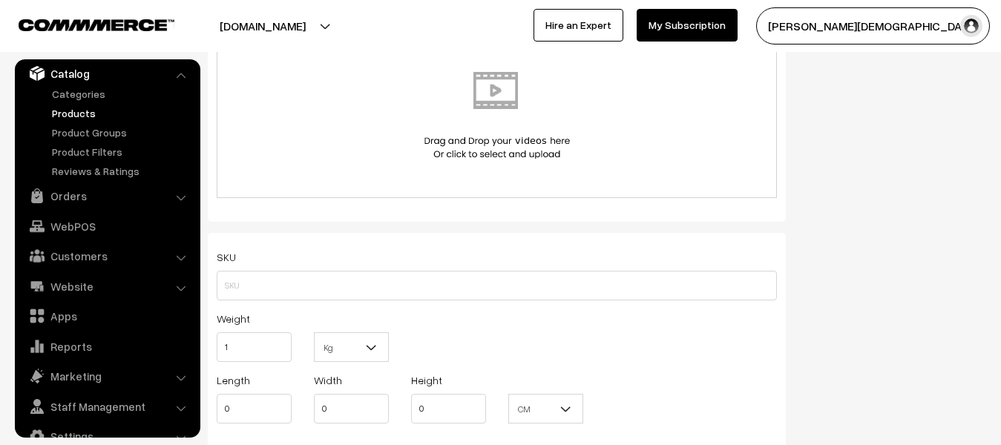
scroll to position [965, 0]
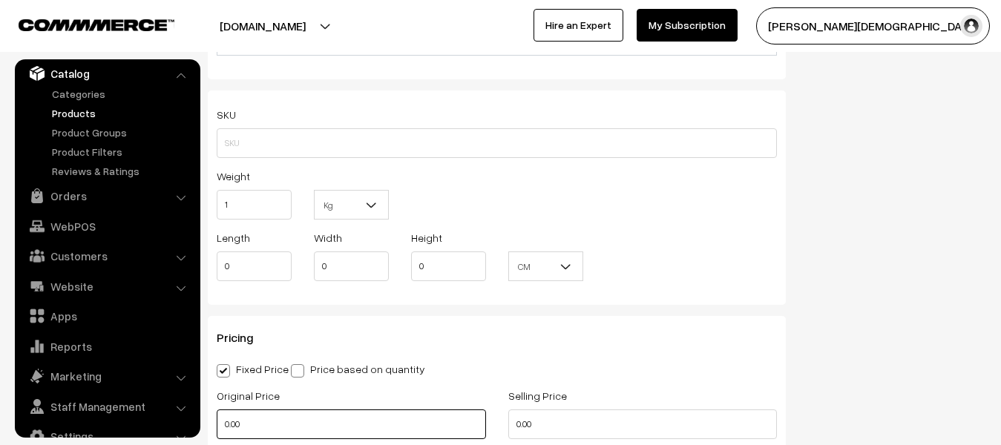
click at [290, 421] on input "0.00" at bounding box center [351, 425] width 269 height 30
type input "0"
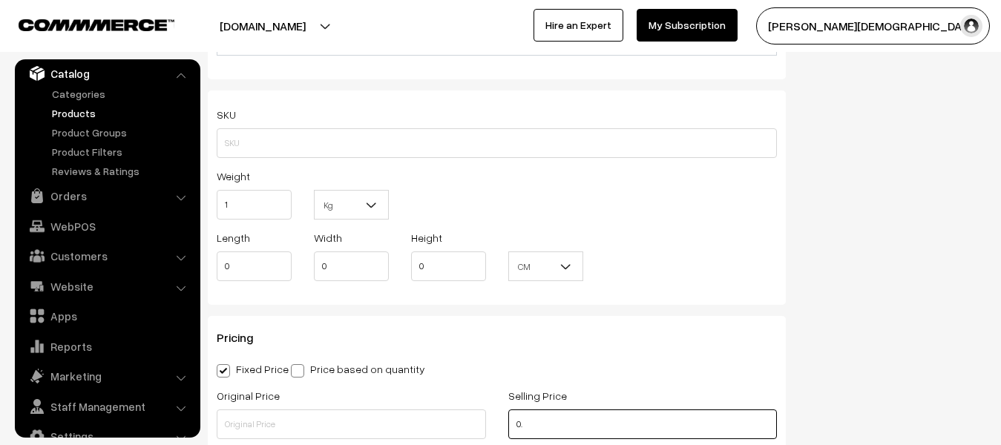
type input "0"
click at [623, 416] on input "text" at bounding box center [642, 425] width 269 height 30
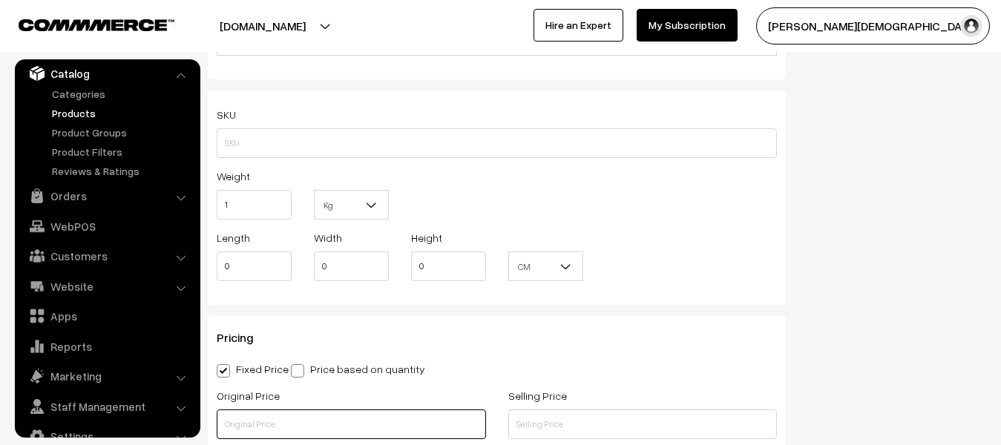
click at [322, 434] on input "text" at bounding box center [351, 425] width 269 height 30
type input "220"
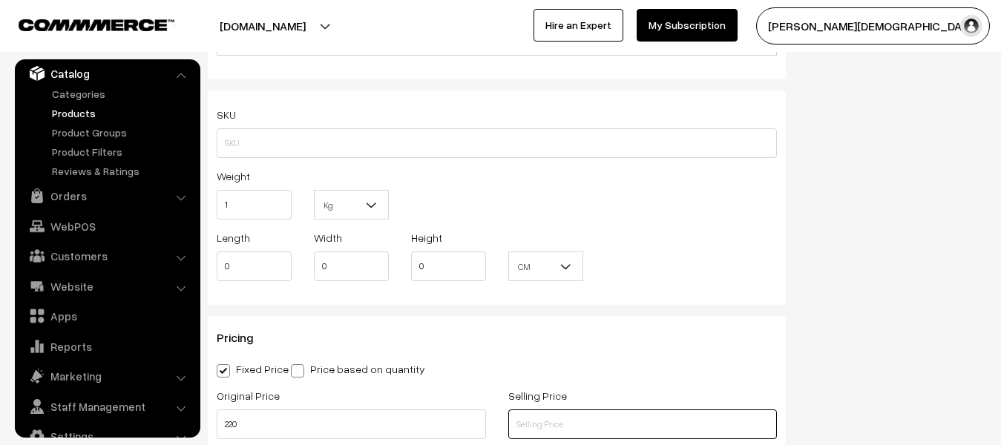
click at [628, 417] on input "text" at bounding box center [642, 425] width 269 height 30
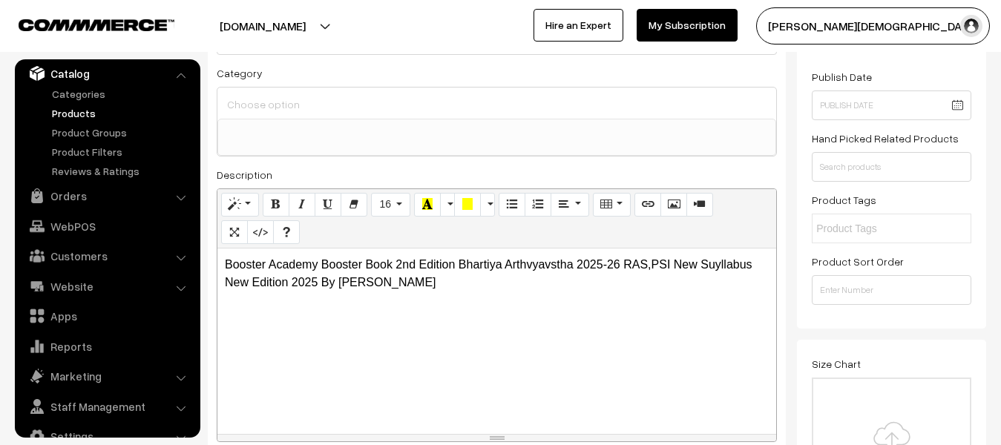
scroll to position [0, 0]
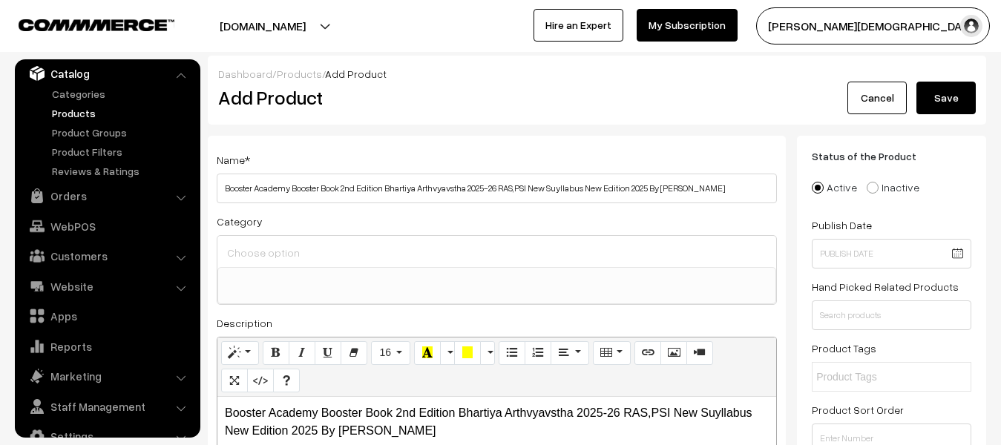
type input "199"
click at [934, 93] on button "Save" at bounding box center [946, 98] width 59 height 33
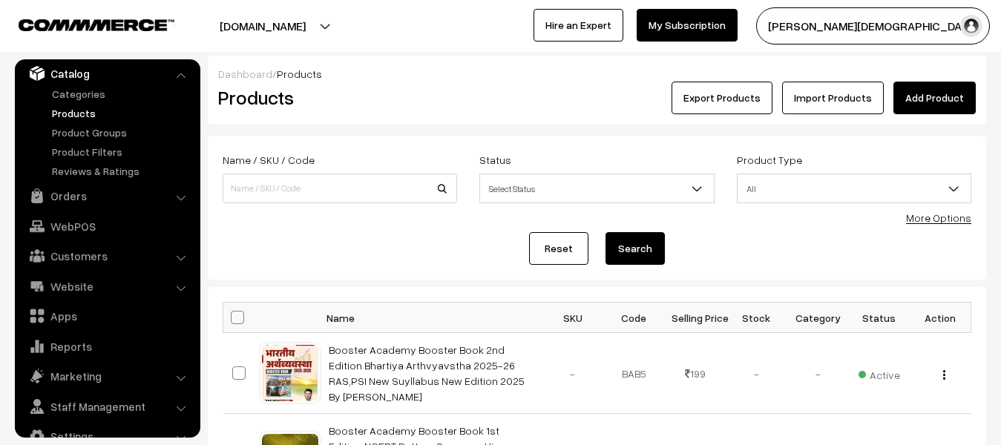
click at [933, 87] on link "Add Product" at bounding box center [935, 98] width 82 height 33
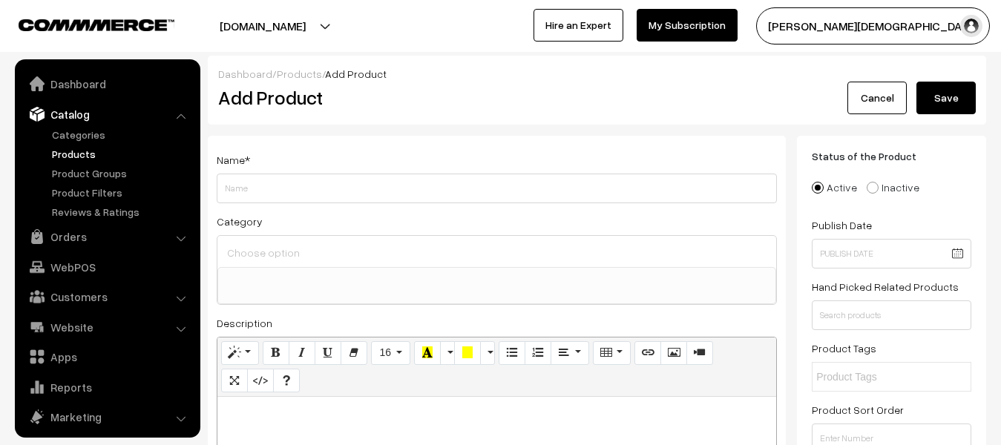
select select
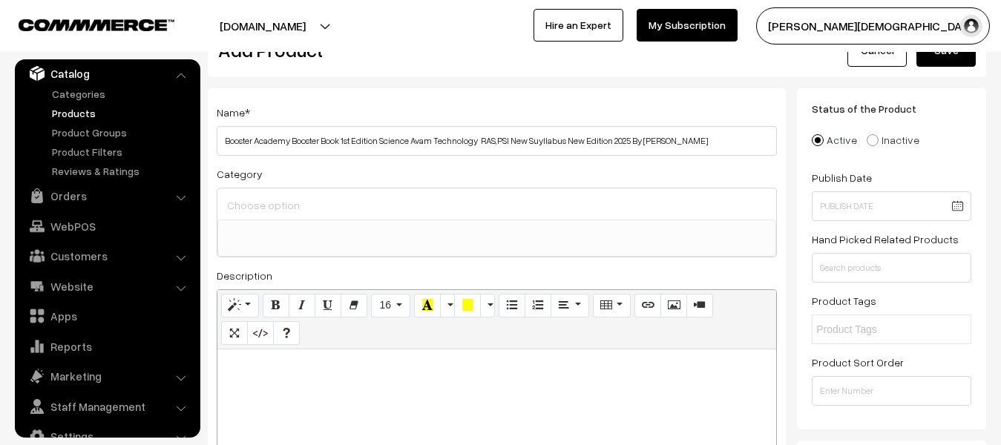
scroll to position [74, 0]
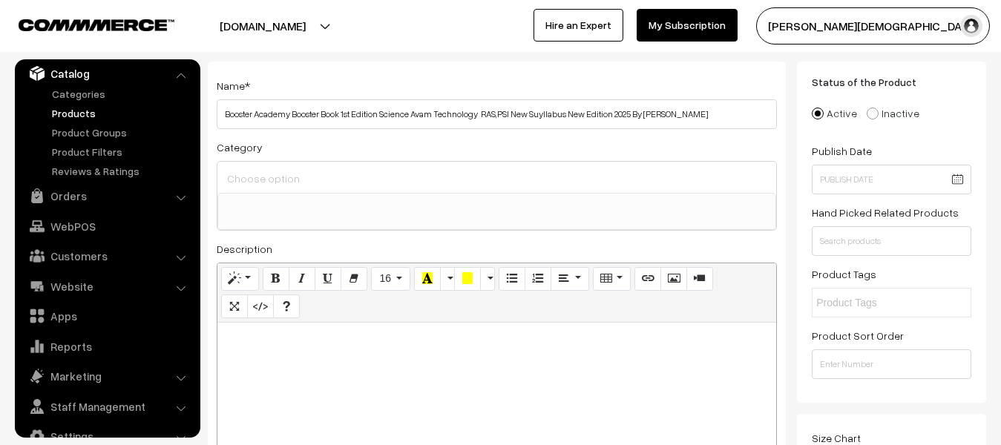
type input "Booster Academy Booster Book 1st Edition Science Avam Technology RAS,PSI New Su…"
click at [482, 374] on div at bounding box center [496, 416] width 559 height 186
paste div
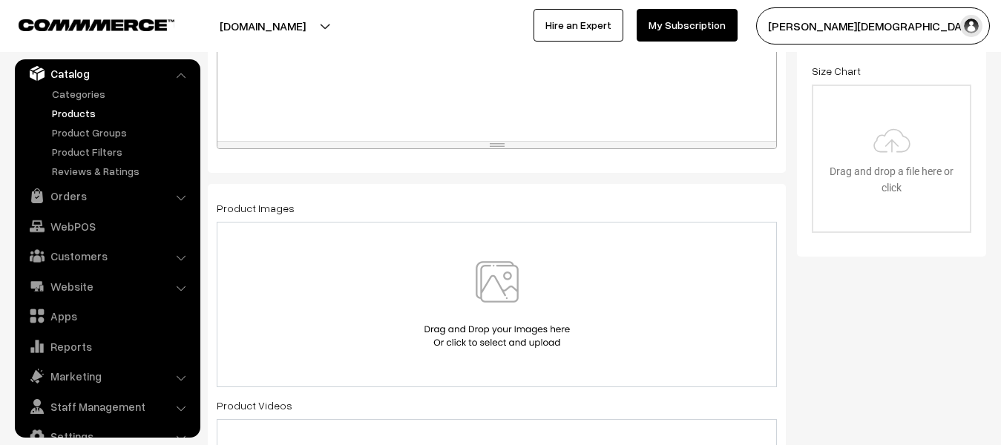
scroll to position [445, 0]
click at [486, 270] on img at bounding box center [497, 301] width 153 height 87
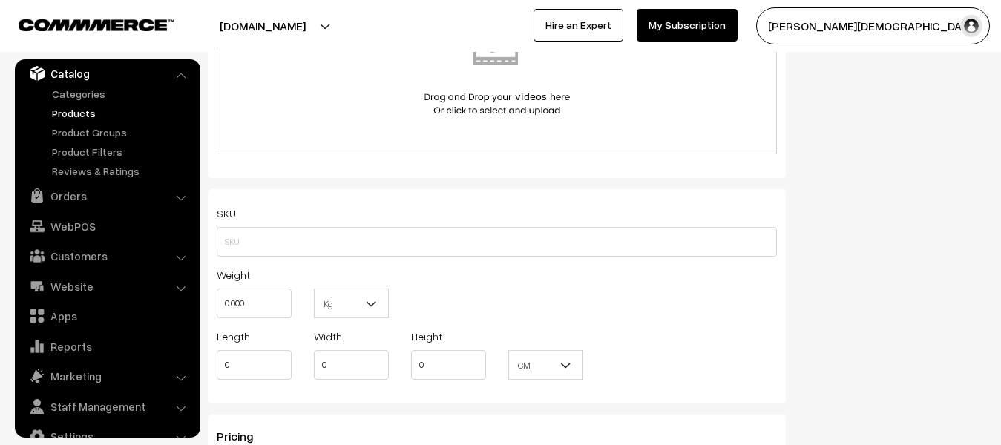
scroll to position [891, 0]
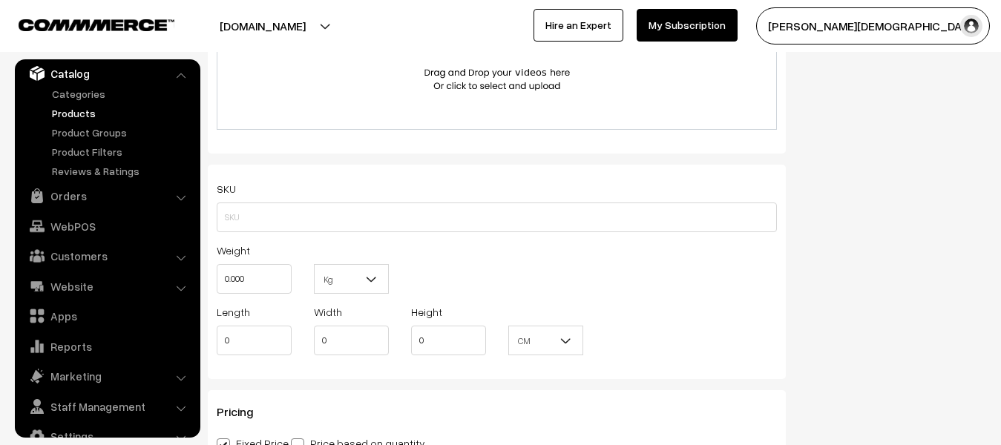
click at [296, 274] on div "Weight 0.000" at bounding box center [254, 272] width 97 height 62
click at [275, 275] on input "0.000" at bounding box center [254, 279] width 75 height 30
type input "0"
type input "1"
click at [364, 283] on b at bounding box center [371, 279] width 15 height 15
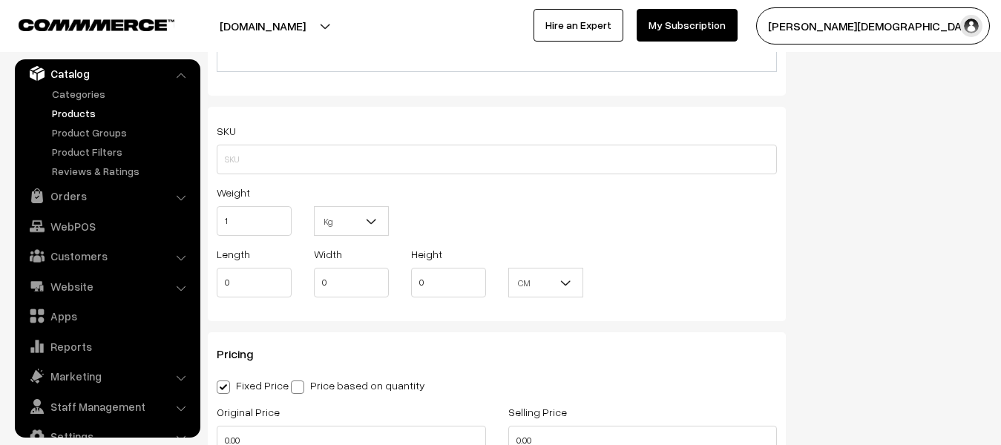
scroll to position [1039, 0]
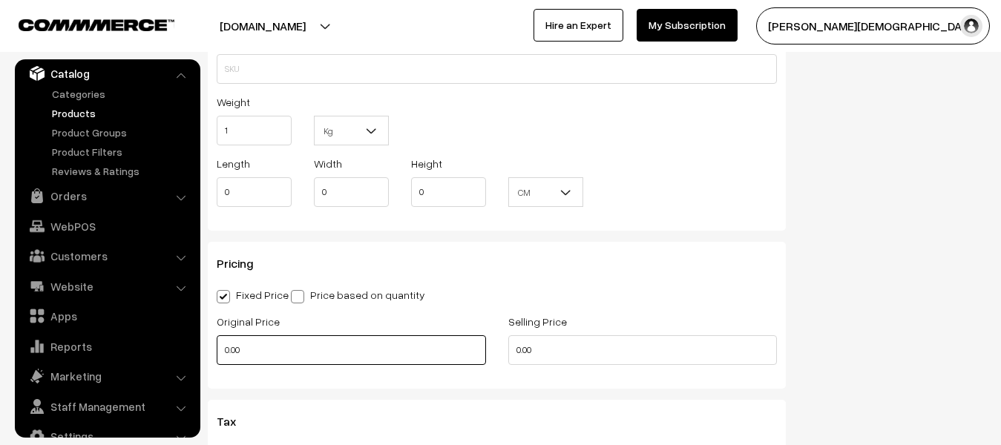
click at [306, 347] on input "0.00" at bounding box center [351, 350] width 269 height 30
type input "0"
type input "200"
click at [596, 370] on div "Selling Price 0.00" at bounding box center [643, 343] width 292 height 62
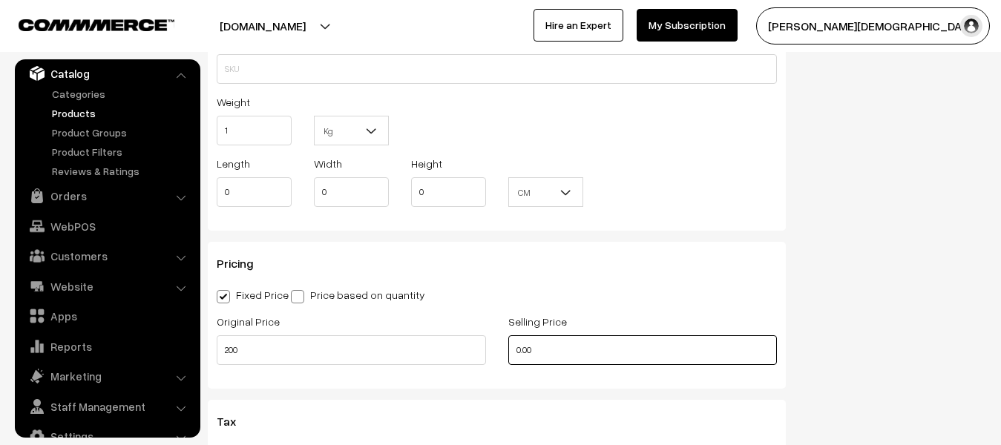
click at [580, 362] on input "0.00" at bounding box center [642, 350] width 269 height 30
type input "0"
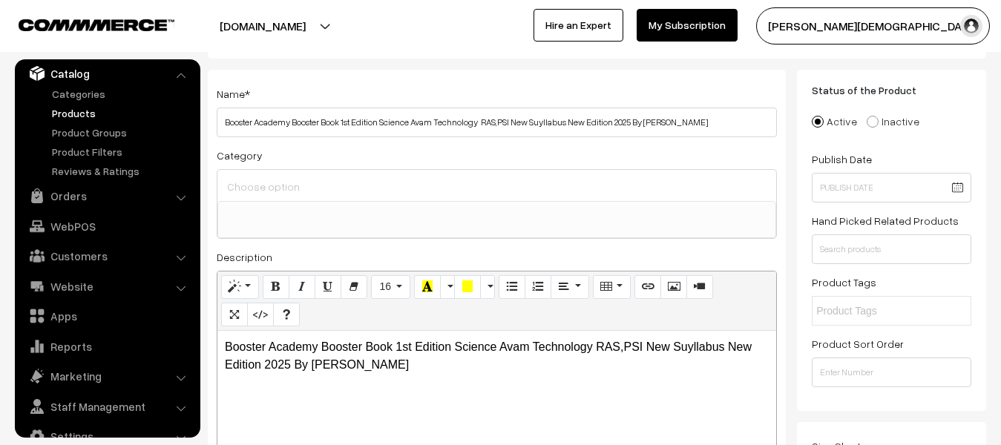
scroll to position [0, 0]
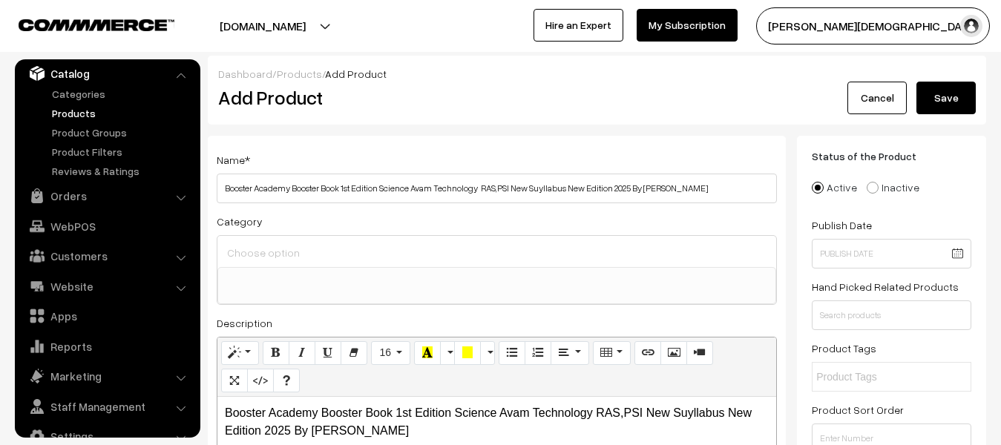
type input "181"
click at [924, 103] on button "Save" at bounding box center [946, 98] width 59 height 33
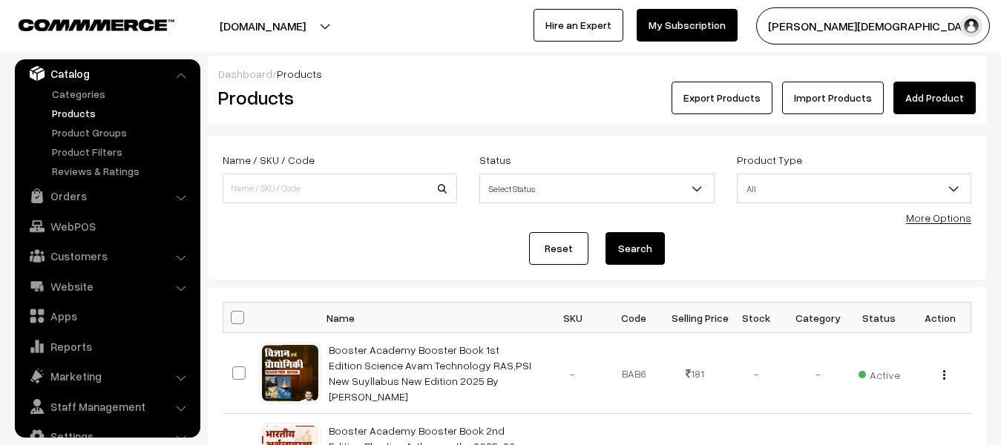
click at [917, 101] on link "Add Product" at bounding box center [935, 98] width 82 height 33
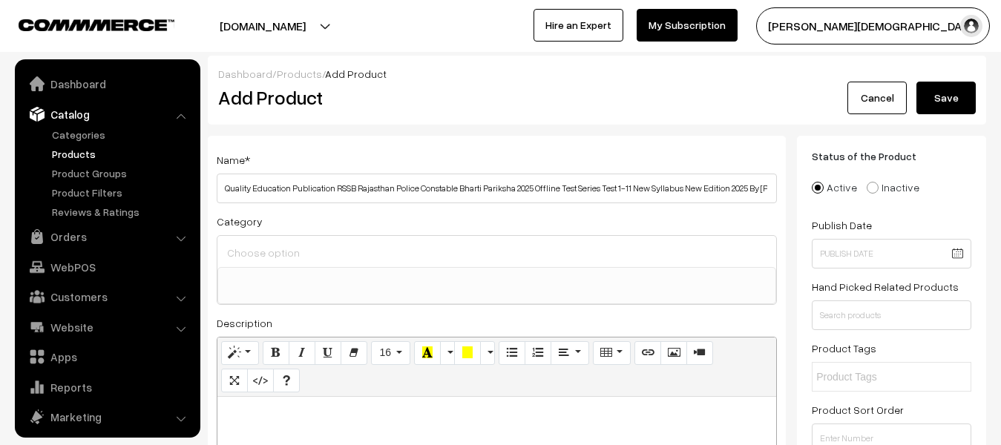
select select
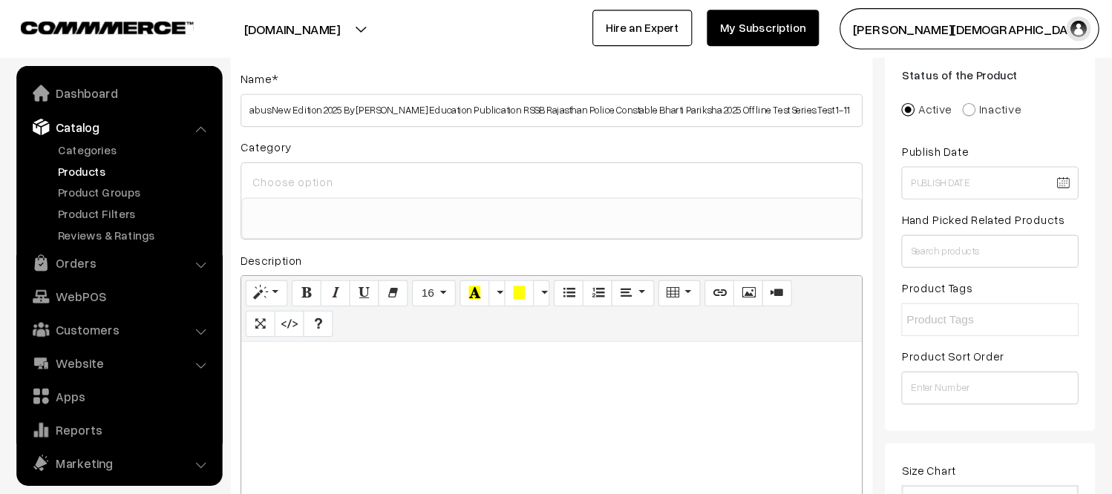
scroll to position [0, 439]
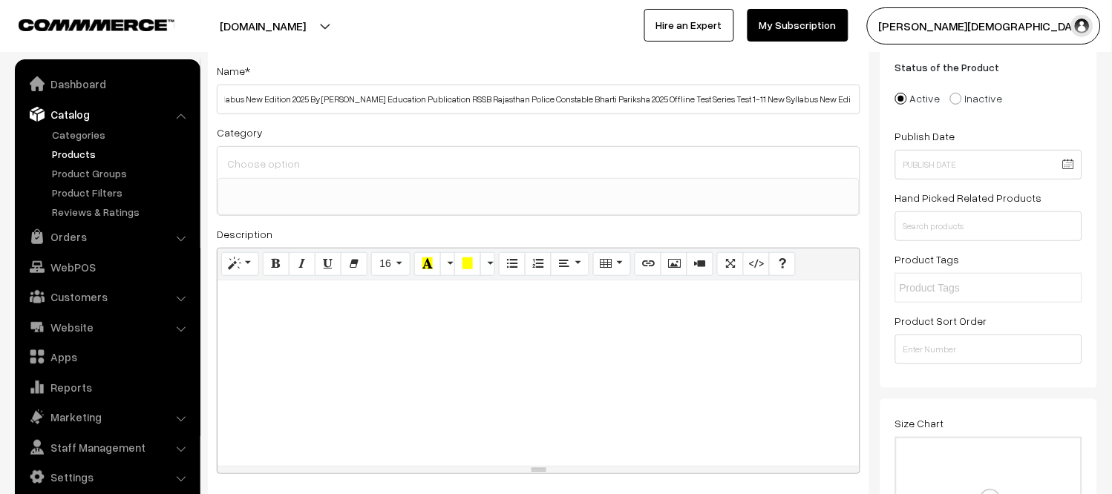
type input "Quality Education Publication RSSB Rajasthan Police Constable Bharti Pariksha 2…"
click at [384, 321] on div at bounding box center [538, 374] width 642 height 186
paste div
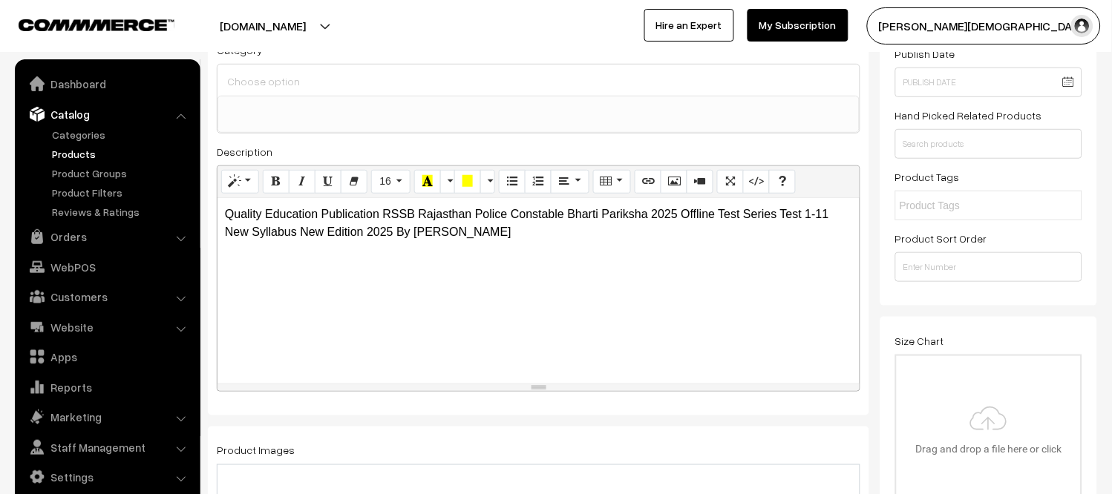
scroll to position [254, 0]
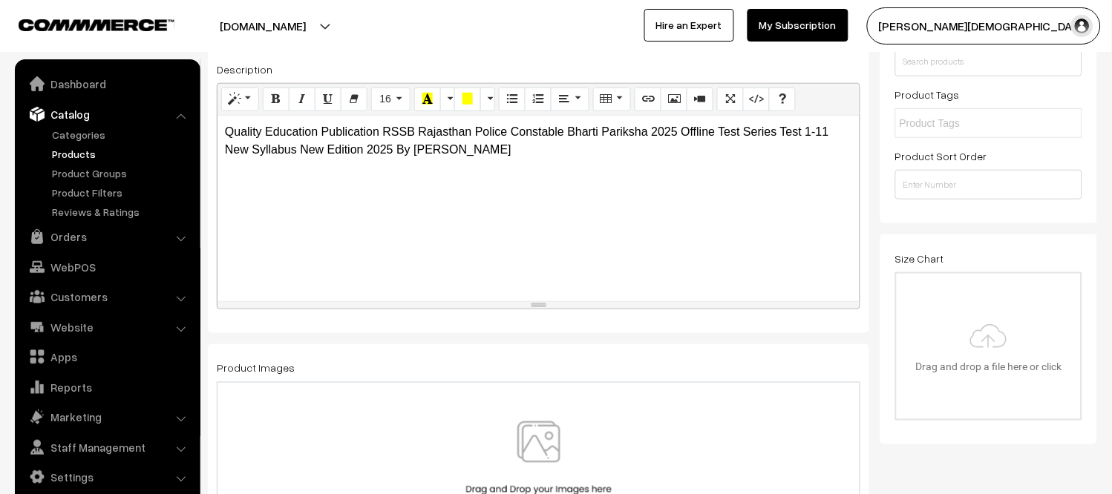
click at [544, 434] on img at bounding box center [538, 465] width 153 height 87
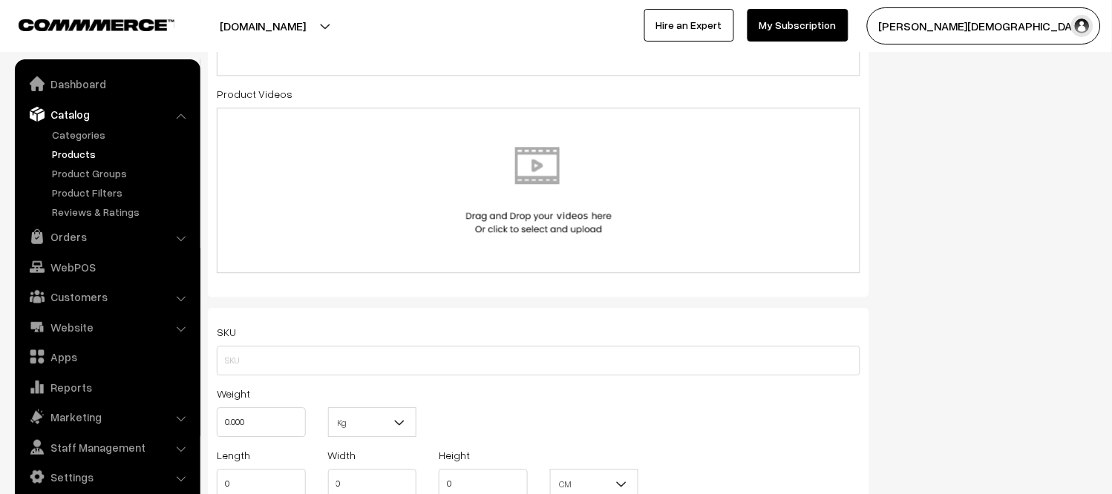
scroll to position [748, 0]
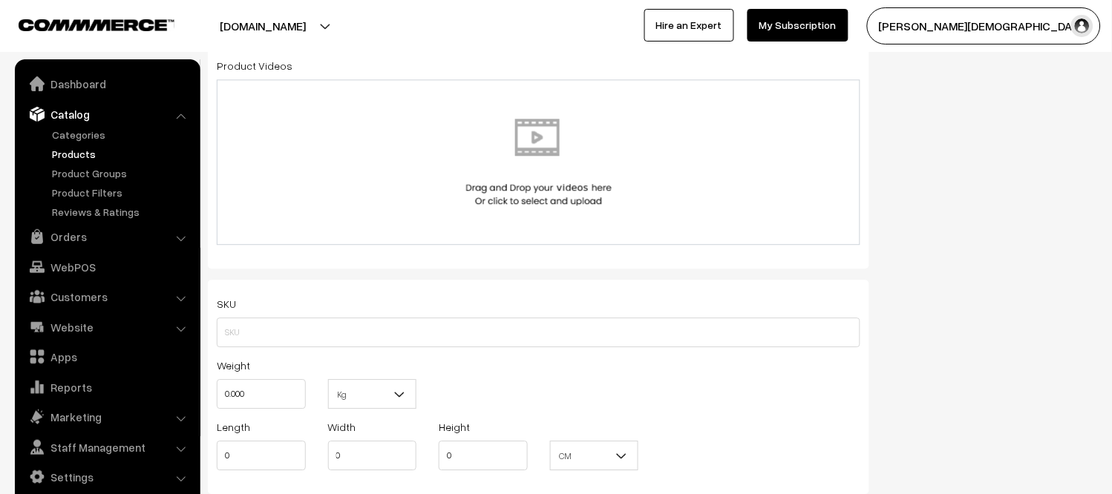
click at [280, 416] on div "Weight 0.000" at bounding box center [261, 387] width 111 height 62
drag, startPoint x: 278, startPoint y: 412, endPoint x: 278, endPoint y: 404, distance: 8.2
click at [278, 410] on div "Weight 0.000" at bounding box center [261, 387] width 111 height 62
click at [278, 404] on input "0.000" at bounding box center [261, 394] width 89 height 30
type input "0"
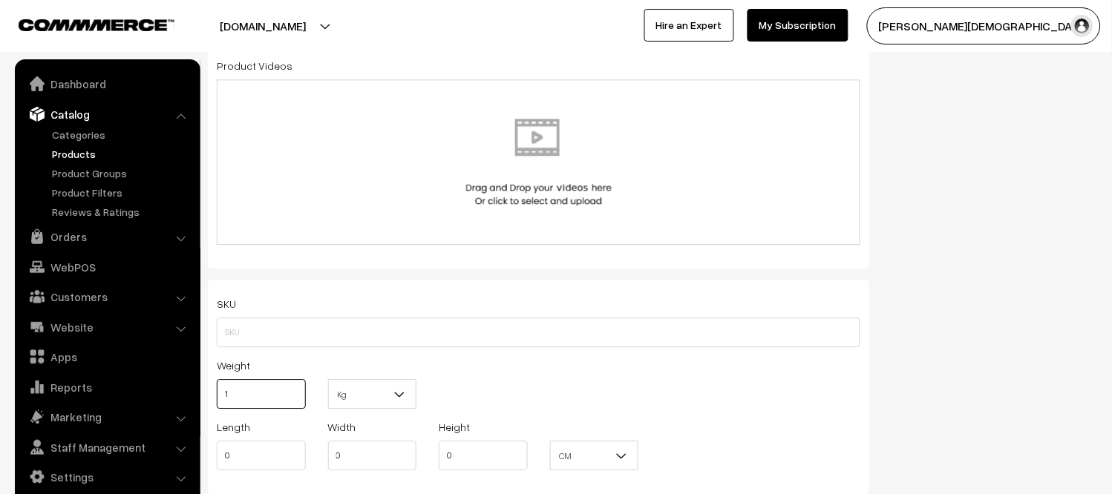
type input "1"
click at [392, 394] on b at bounding box center [399, 394] width 15 height 15
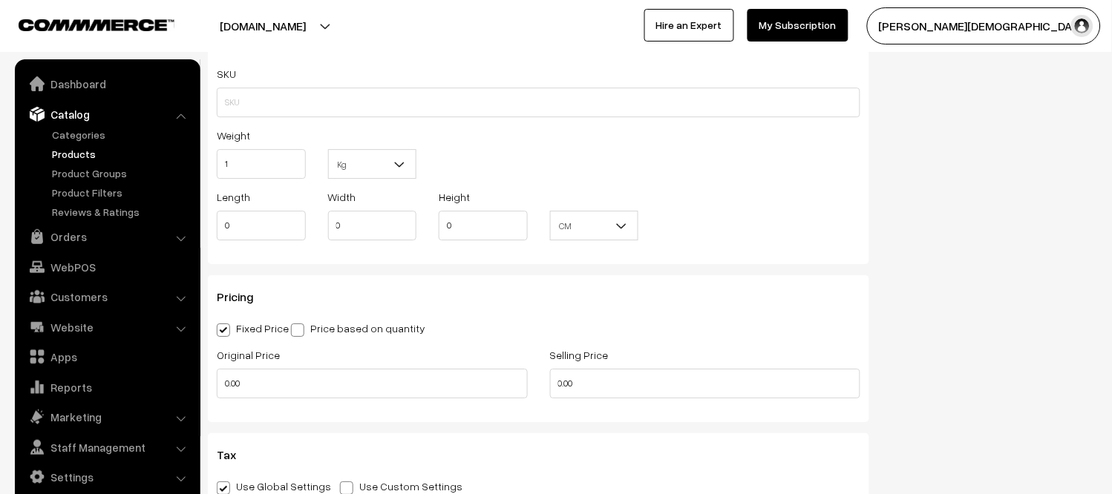
scroll to position [996, 0]
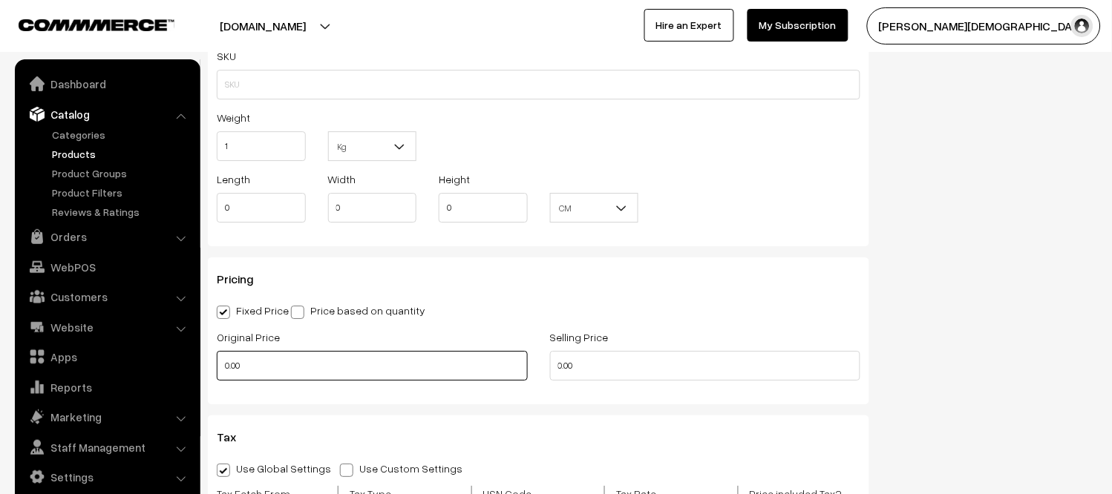
click at [307, 377] on input "0.00" at bounding box center [372, 366] width 311 height 30
type input "0"
type input "400"
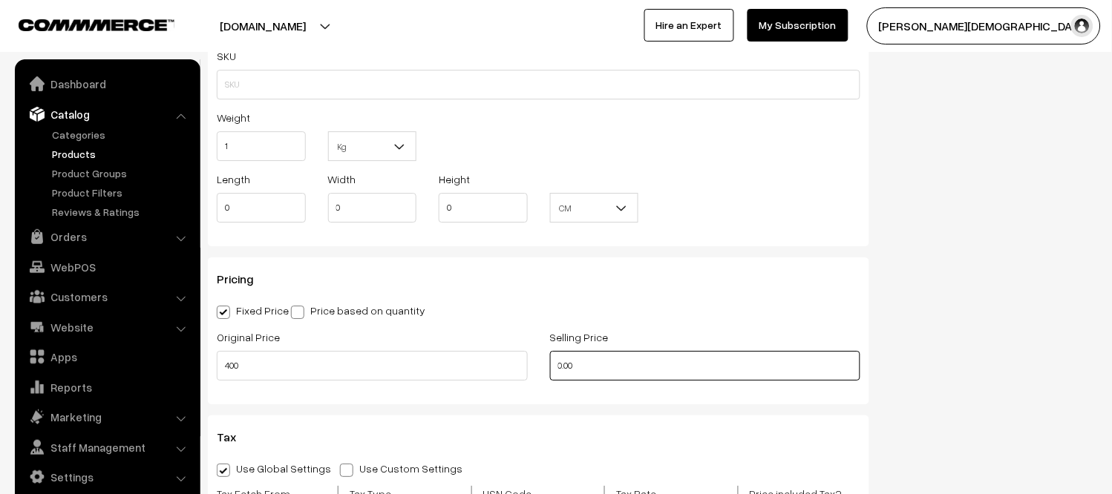
click at [615, 376] on input "0.00" at bounding box center [705, 366] width 311 height 30
type input "0"
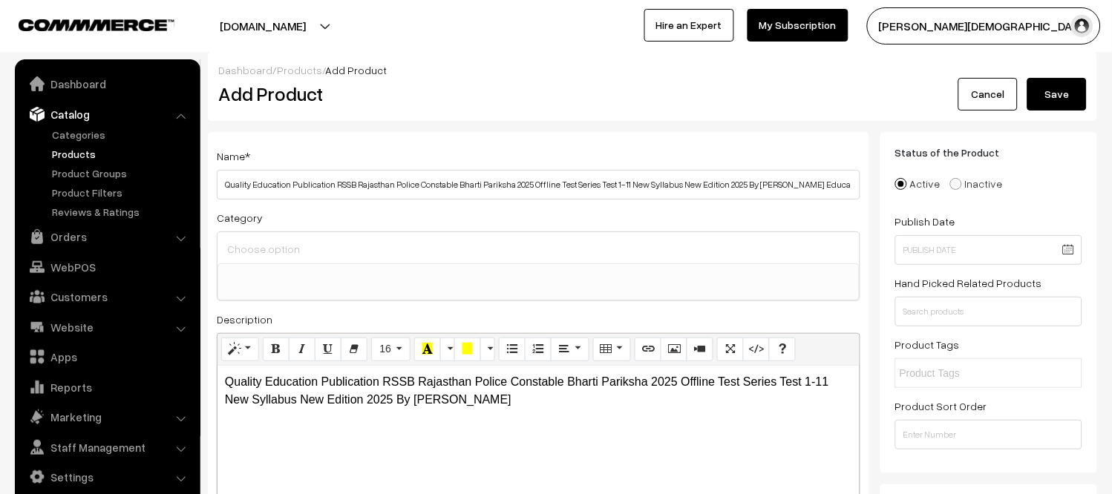
scroll to position [0, 0]
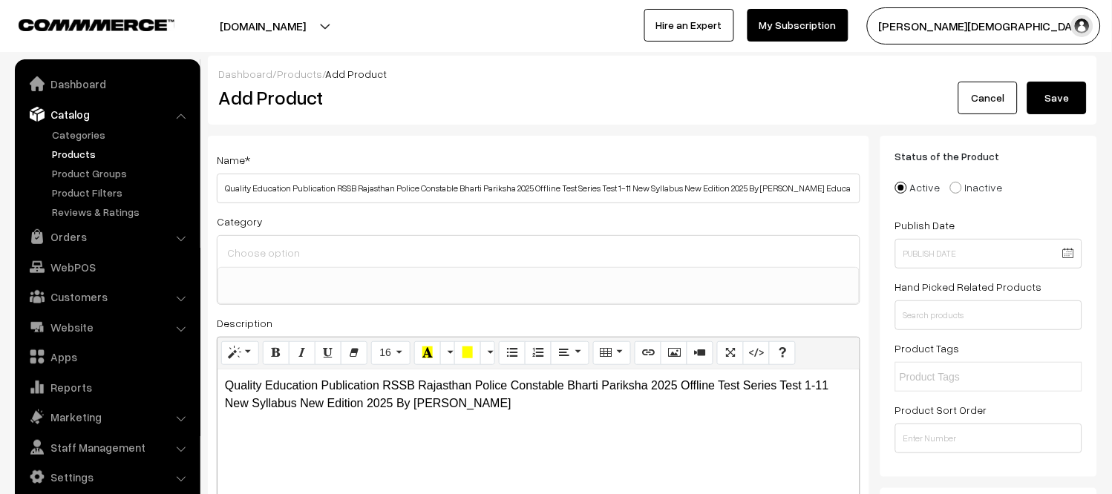
type input "225"
click at [1000, 108] on button "Save" at bounding box center [1056, 98] width 59 height 33
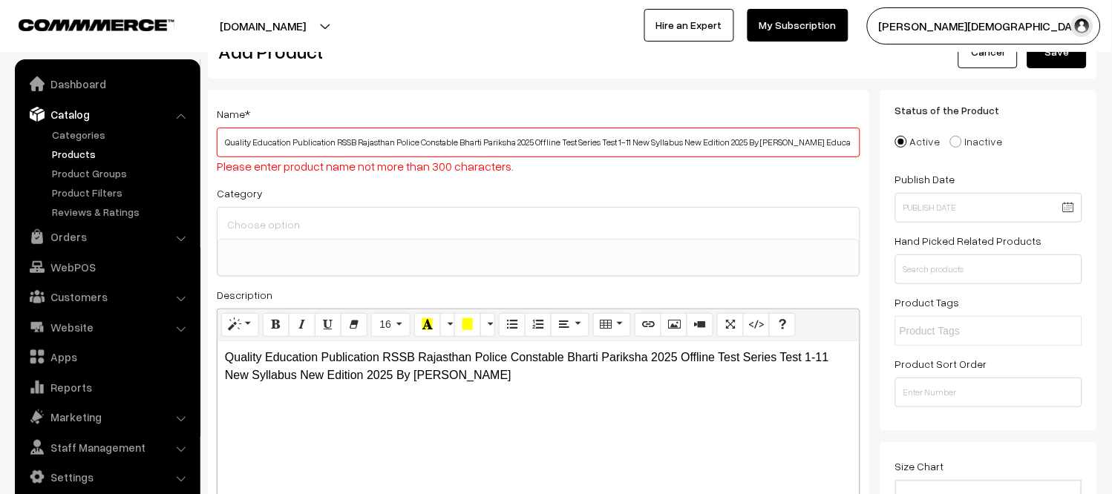
scroll to position [16, 0]
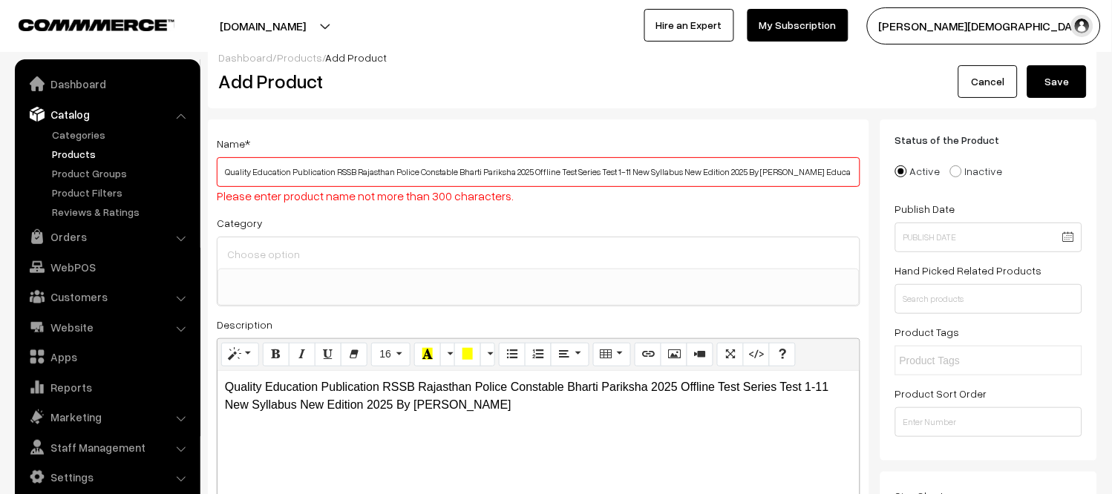
click at [520, 240] on div at bounding box center [538, 253] width 642 height 31
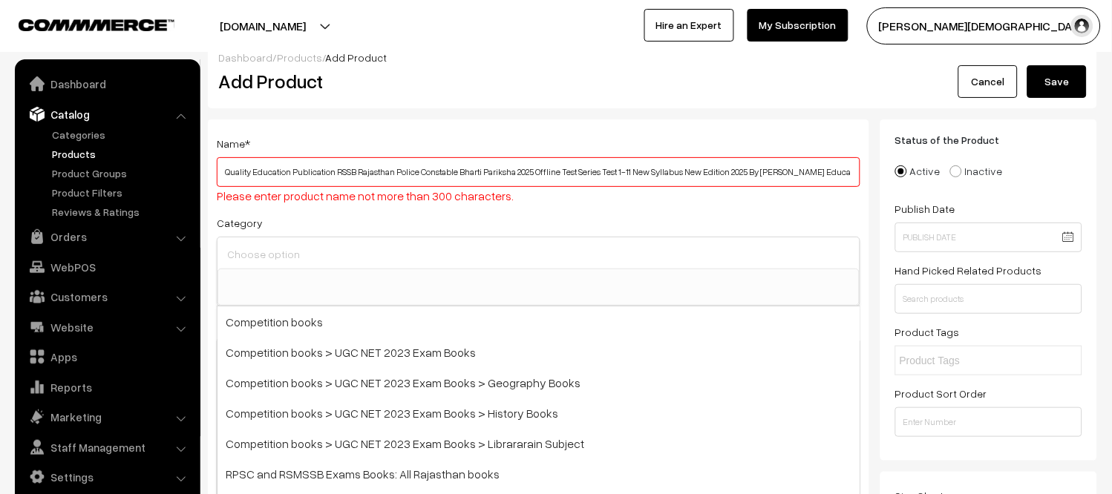
click at [456, 226] on div "Category Competition books Competition books > UGC NET 2023 Exam Books Competit…" at bounding box center [538, 260] width 643 height 93
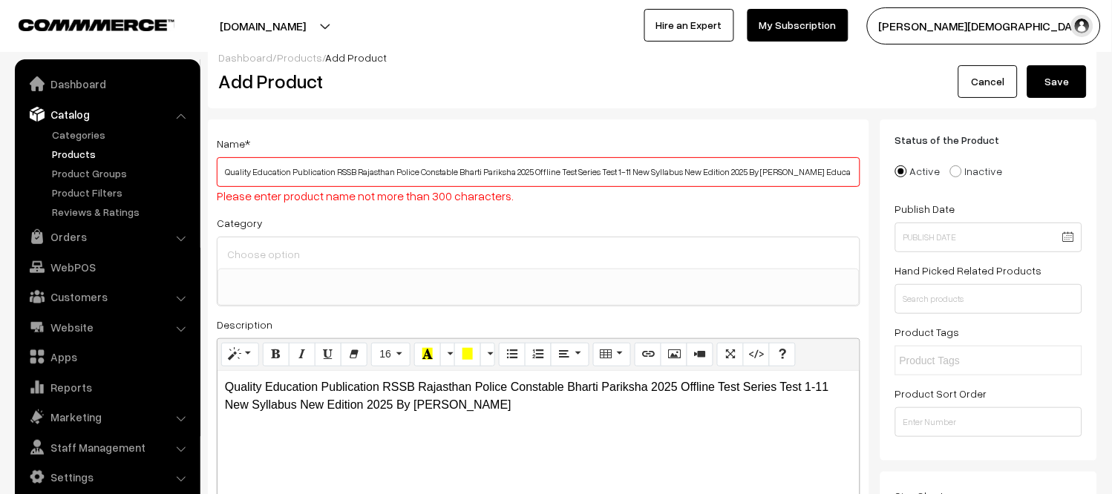
click at [447, 217] on div "Category Competition books Competition books > UGC NET 2023 Exam Books Competit…" at bounding box center [538, 260] width 643 height 93
drag, startPoint x: 223, startPoint y: 174, endPoint x: 897, endPoint y: 139, distance: 674.1
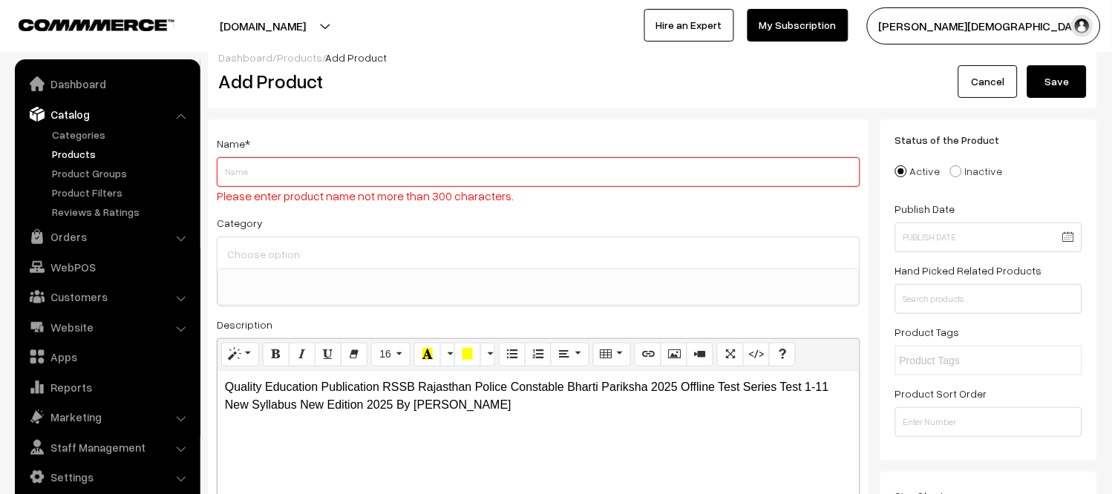
scroll to position [0, 0]
paste input "Quality Education Publication RSSB Rajasthan Police Constable Bharti Pariksha 2…"
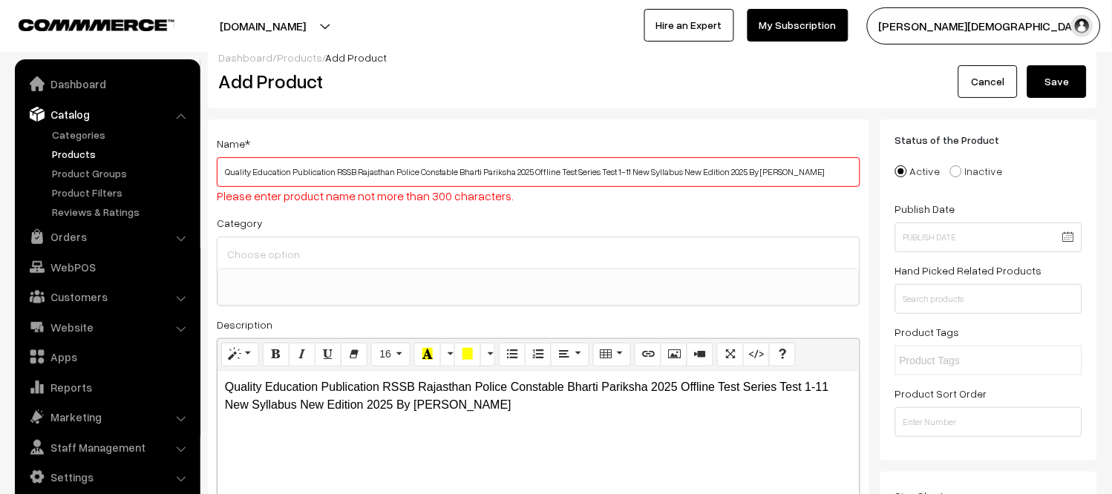
type input "Quality Education Publication RSSB Rajasthan Police Constable Bharti Pariksha 2…"
click at [1000, 71] on button "Save" at bounding box center [1056, 81] width 59 height 33
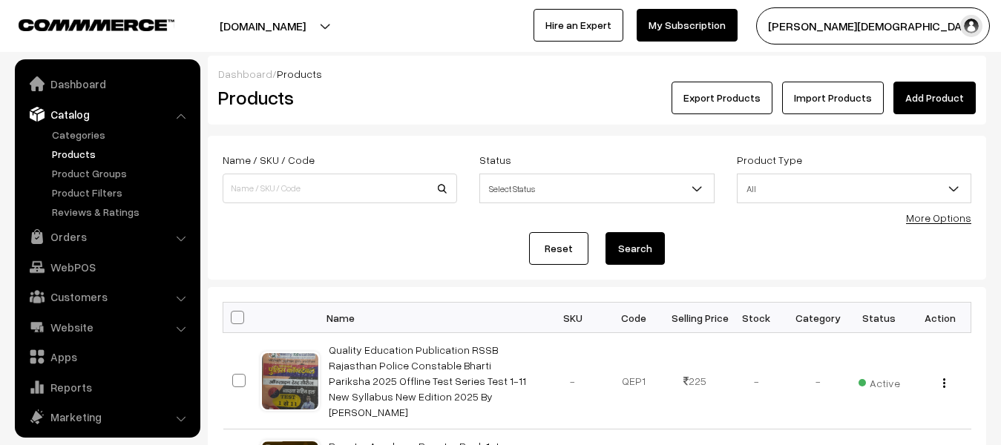
click at [930, 91] on link "Add Product" at bounding box center [935, 98] width 82 height 33
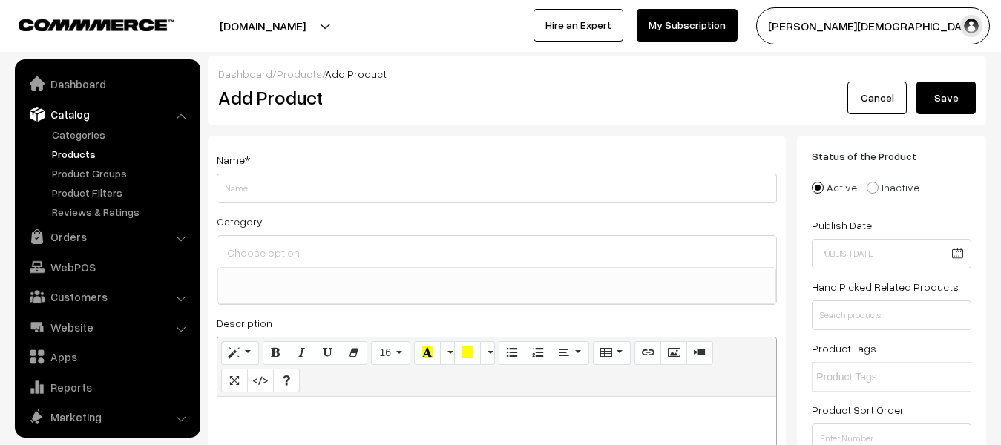
select select
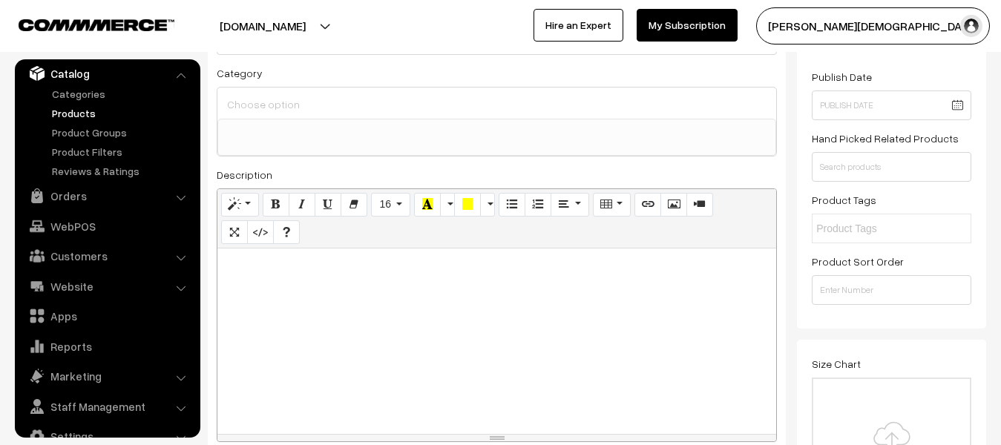
scroll to position [0, 1394]
type input "[PERSON_NAME] Publication RPSC 2nd Grade Teacher [PERSON_NAME] 2025 [PERSON_NAM…"
click at [360, 307] on div at bounding box center [496, 342] width 559 height 186
paste div
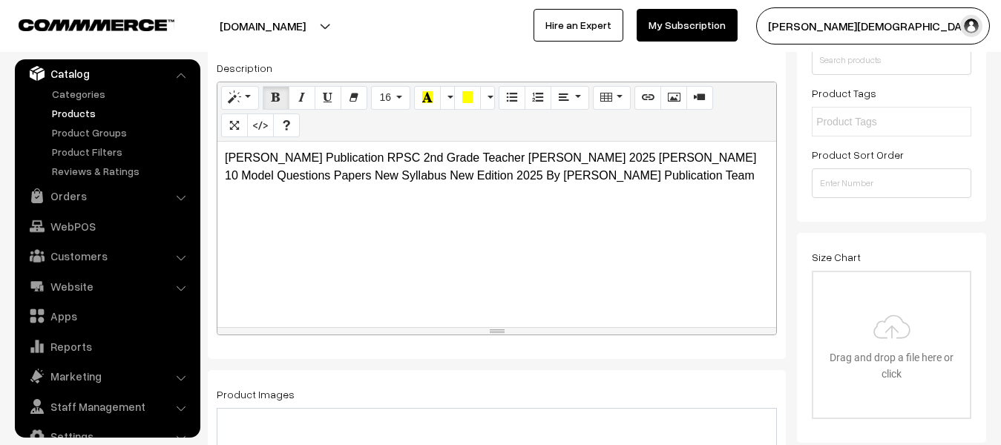
scroll to position [445, 0]
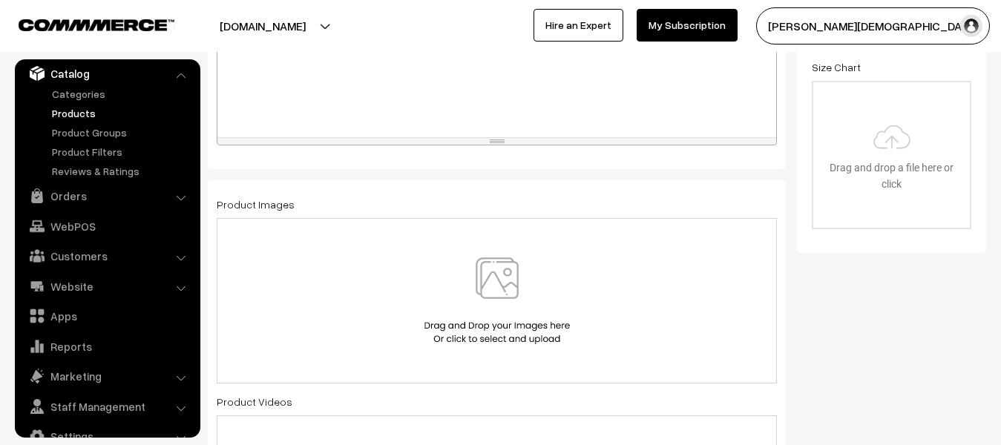
click at [455, 309] on img at bounding box center [497, 301] width 153 height 87
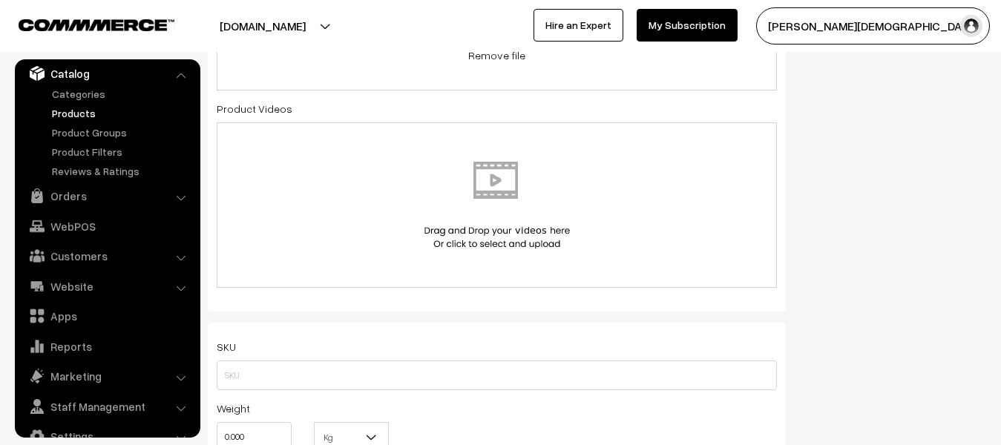
scroll to position [742, 0]
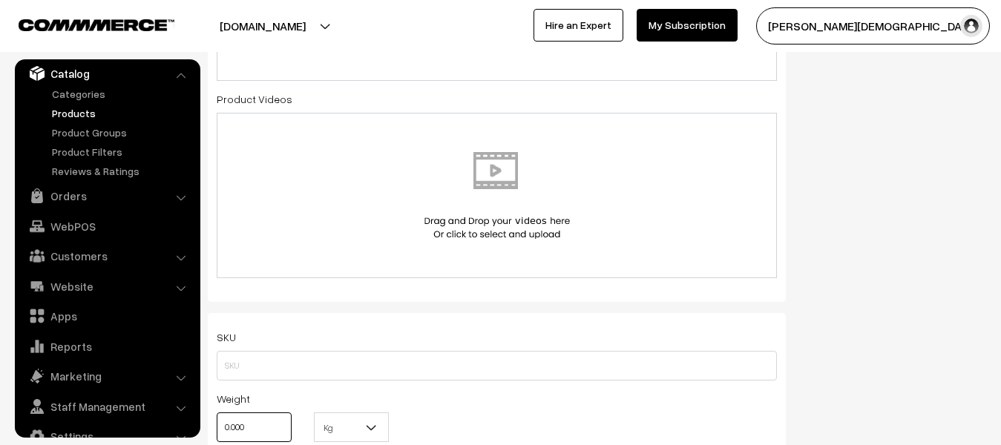
click at [285, 433] on input "0.000" at bounding box center [254, 428] width 75 height 30
type input "0"
type input "1"
click at [385, 425] on span "Kg" at bounding box center [351, 428] width 73 height 26
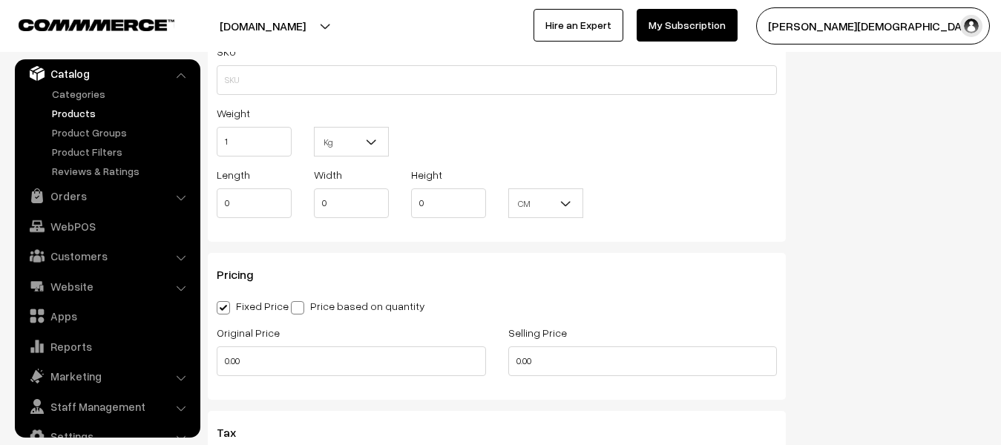
scroll to position [1039, 0]
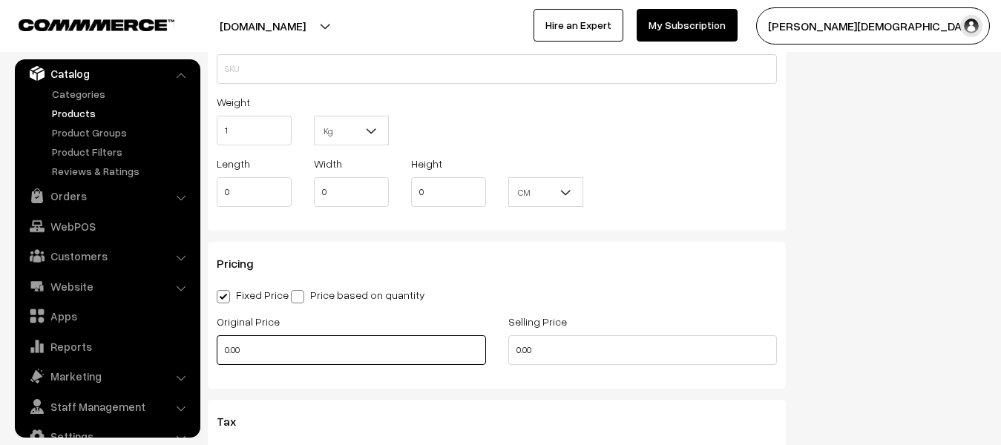
drag, startPoint x: 330, startPoint y: 337, endPoint x: 325, endPoint y: 318, distance: 19.1
click at [330, 330] on div "Original Price 0.00" at bounding box center [351, 338] width 269 height 53
type input "0"
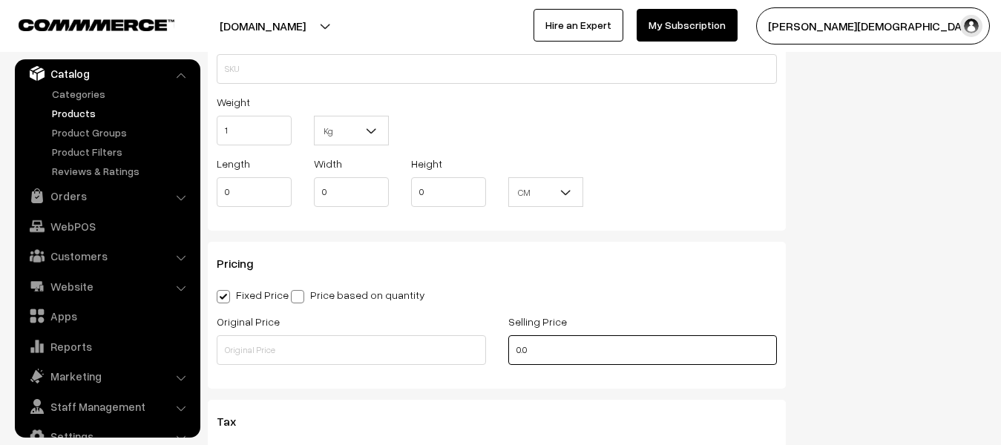
click at [583, 337] on input "0.0" at bounding box center [642, 350] width 269 height 30
type input "0"
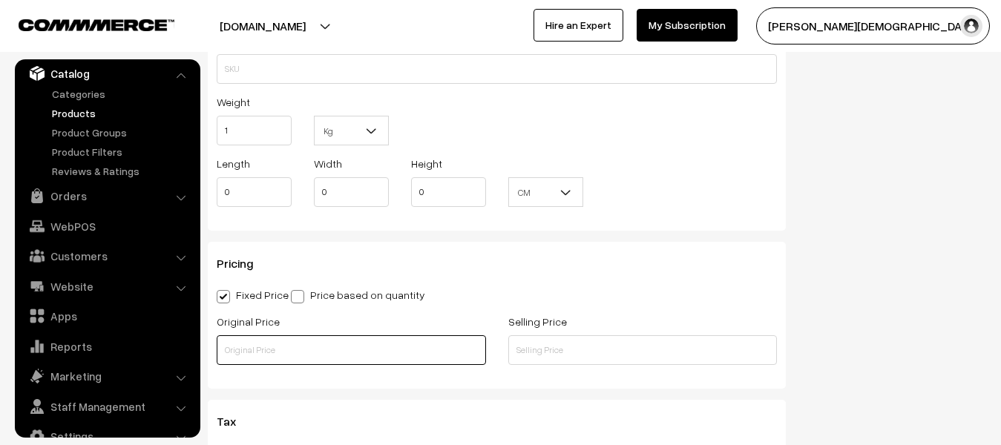
click at [367, 361] on input "text" at bounding box center [351, 350] width 269 height 30
type input "220"
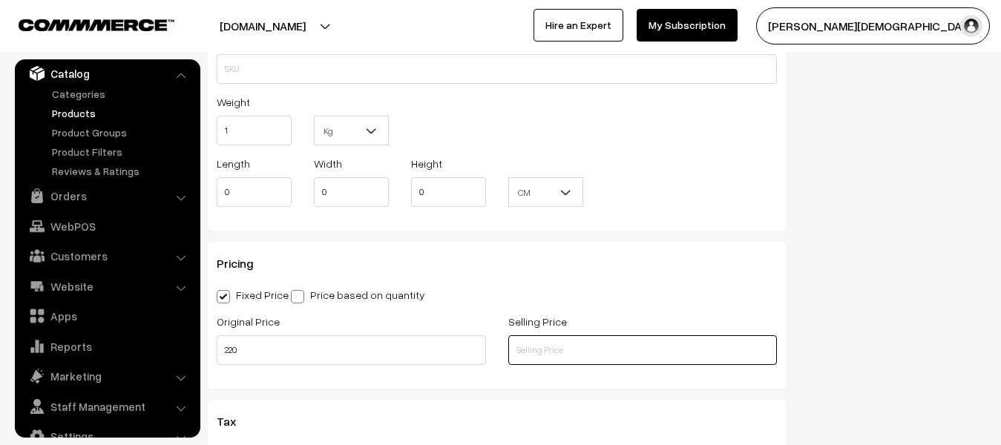
click at [606, 359] on input "text" at bounding box center [642, 350] width 269 height 30
type input "199"
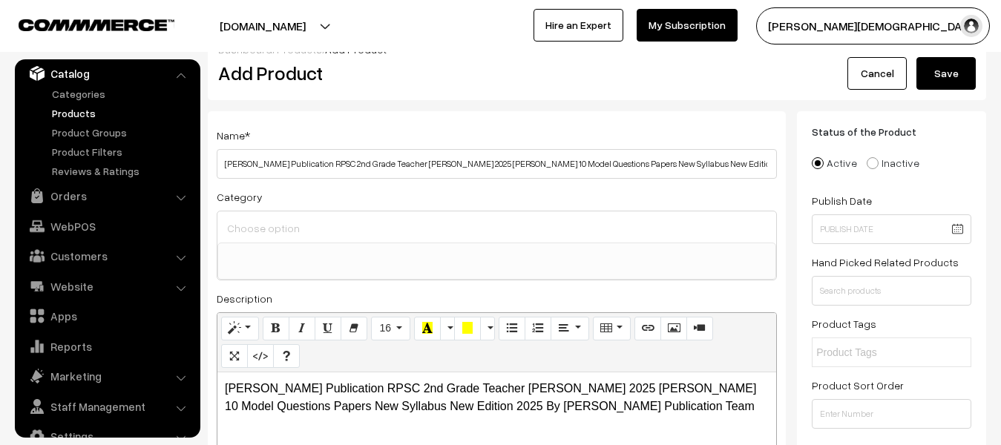
scroll to position [0, 0]
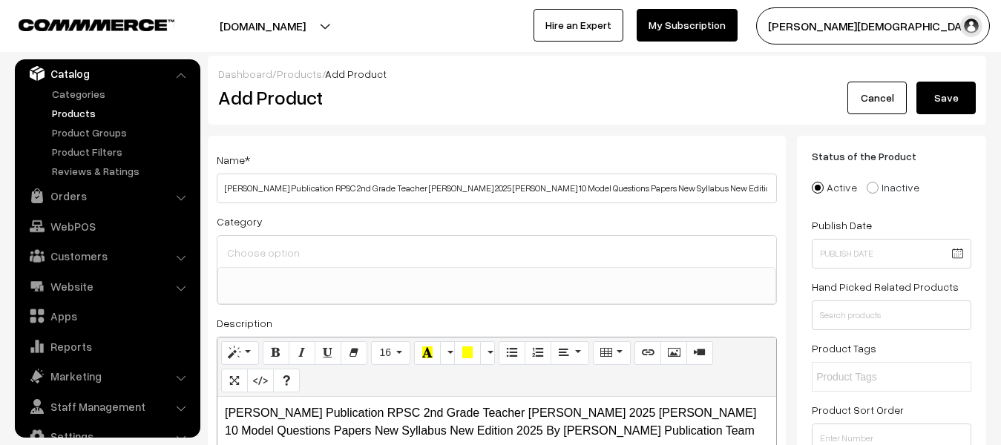
click at [923, 105] on button "Save" at bounding box center [946, 98] width 59 height 33
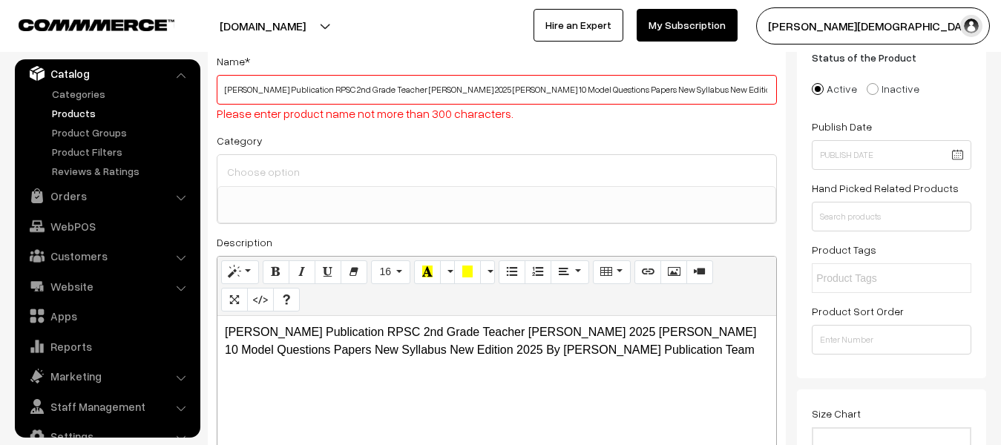
scroll to position [99, 0]
click at [338, 144] on div "Category Competition books Competition books > UGC NET 2023 Exam Books Competit…" at bounding box center [497, 177] width 560 height 93
drag, startPoint x: 223, startPoint y: 91, endPoint x: 905, endPoint y: 88, distance: 682.1
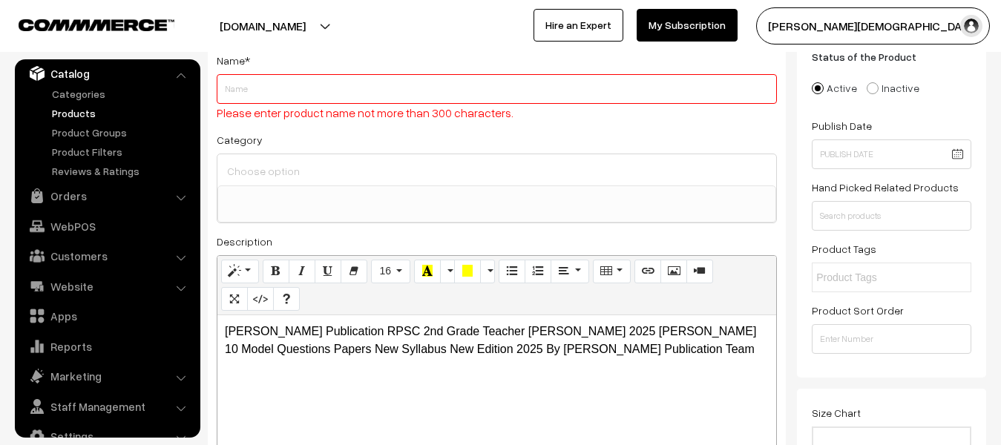
scroll to position [0, 0]
paste input "[PERSON_NAME] Publication RPSC 2nd Grade Teacher [PERSON_NAME] 2025 [PERSON_NAM…"
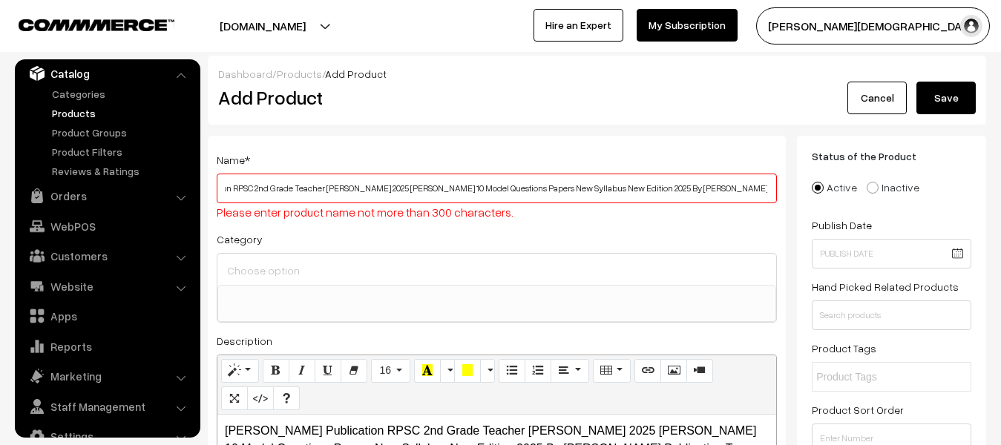
type input "[PERSON_NAME] Publication RPSC 2nd Grade Teacher [PERSON_NAME] 2025 [PERSON_NAM…"
click at [920, 94] on button "Save" at bounding box center [946, 98] width 59 height 33
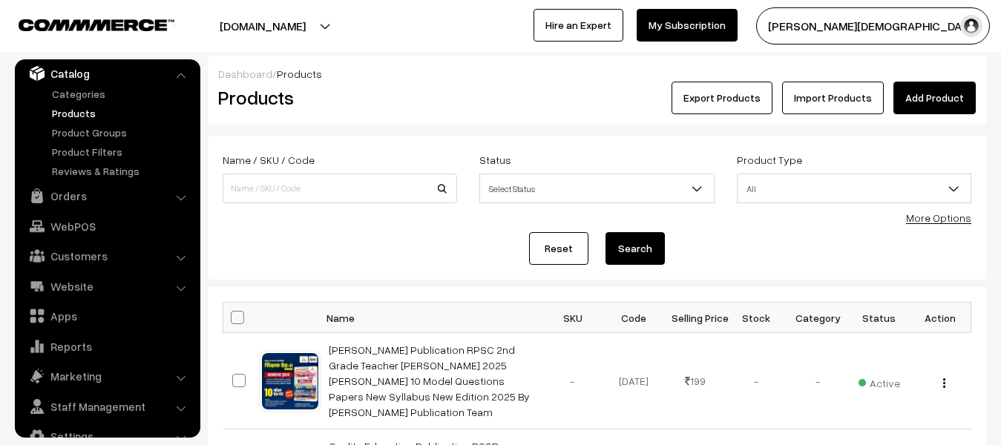
click at [935, 108] on link "Add Product" at bounding box center [935, 98] width 82 height 33
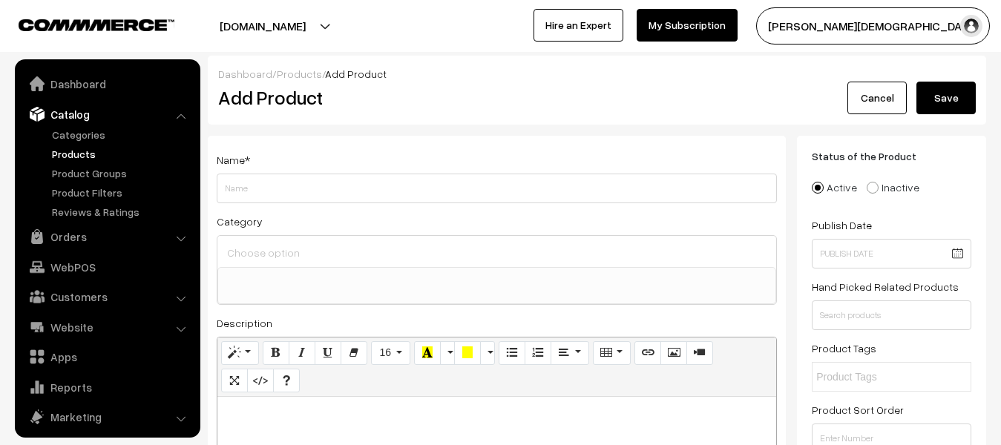
select select
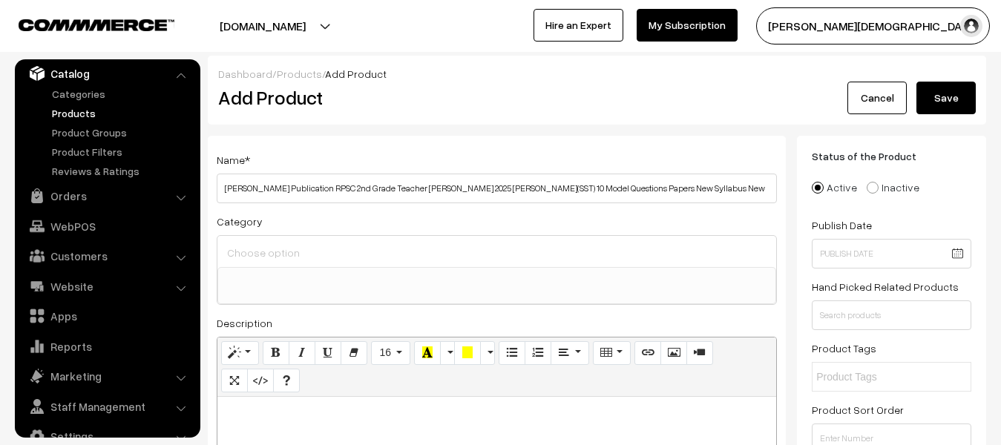
scroll to position [0, 130]
type input "[PERSON_NAME] Publication RPSC 2nd Grade Teacher [PERSON_NAME] 2025 [PERSON_NAM…"
paste div
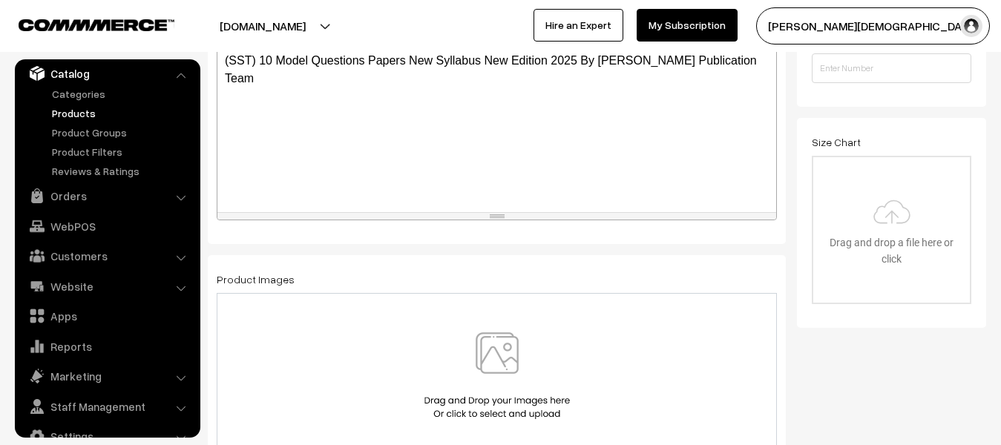
scroll to position [371, 0]
click at [479, 331] on div at bounding box center [497, 375] width 560 height 166
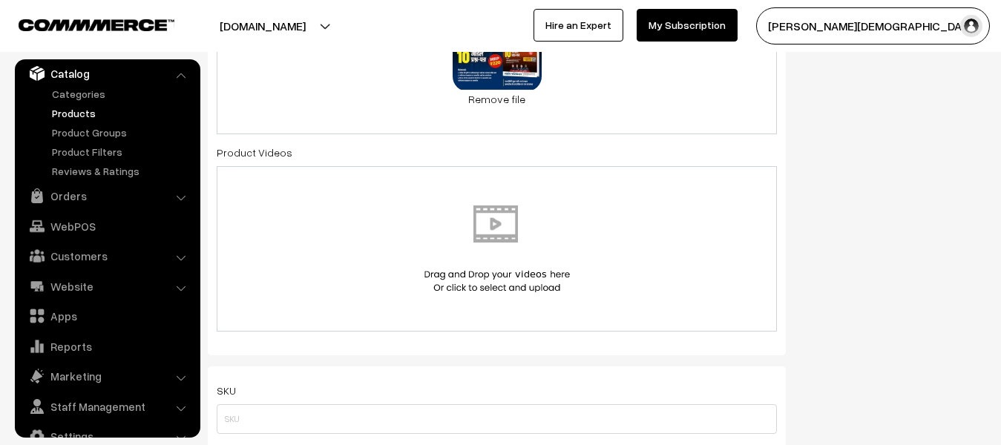
scroll to position [742, 0]
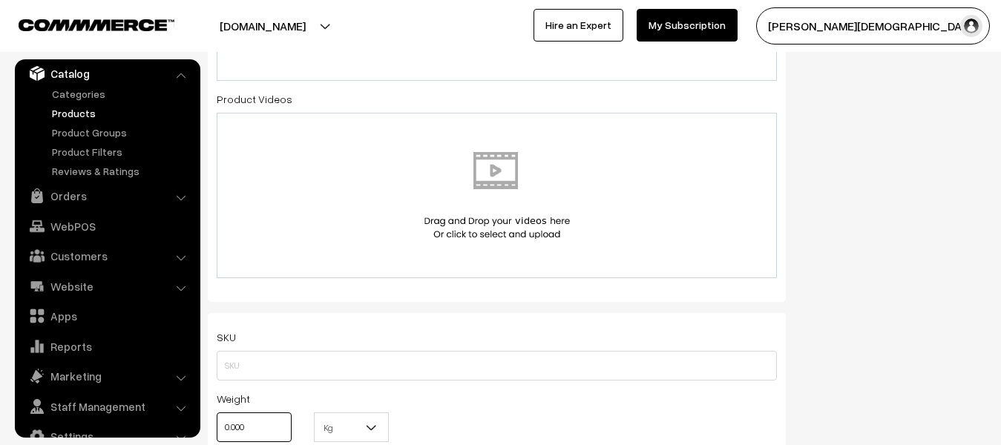
click at [289, 422] on input "0.000" at bounding box center [254, 428] width 75 height 30
type input "0"
type input "1"
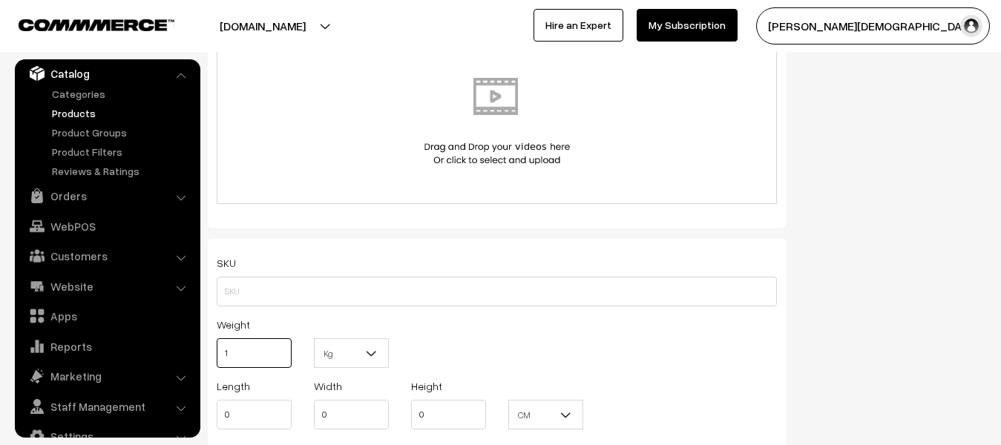
type input "1"
click at [376, 353] on b at bounding box center [371, 353] width 15 height 15
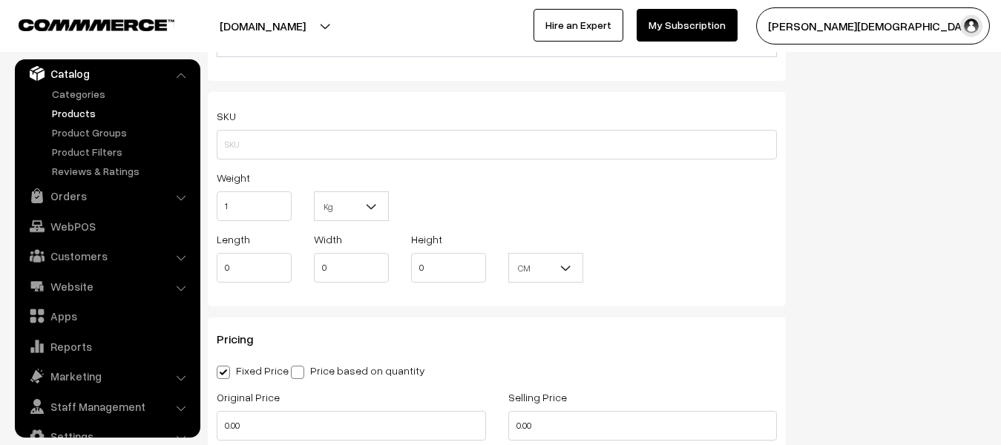
scroll to position [965, 0]
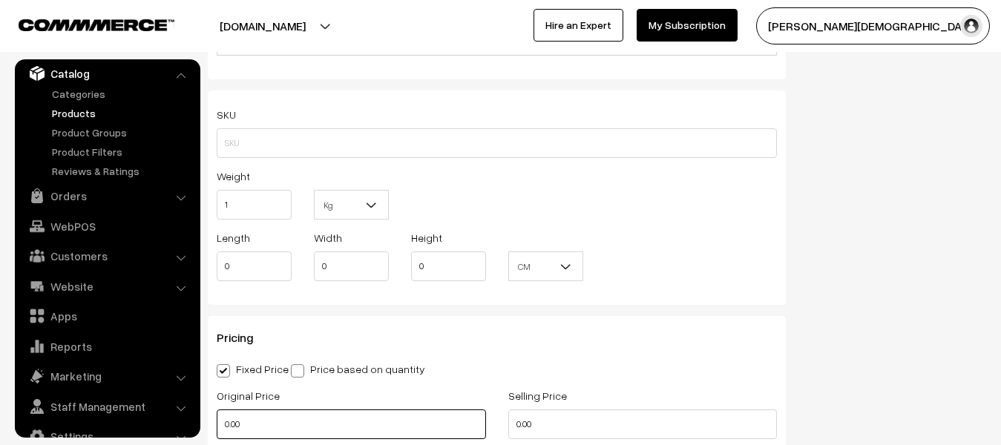
click at [292, 427] on input "0.00" at bounding box center [351, 425] width 269 height 30
type input "0"
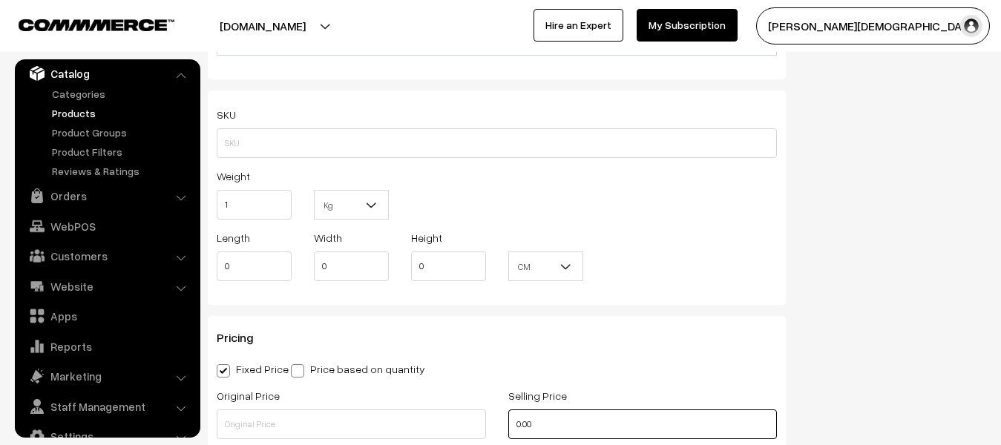
click at [592, 420] on input "0.00" at bounding box center [642, 425] width 269 height 30
type input "0"
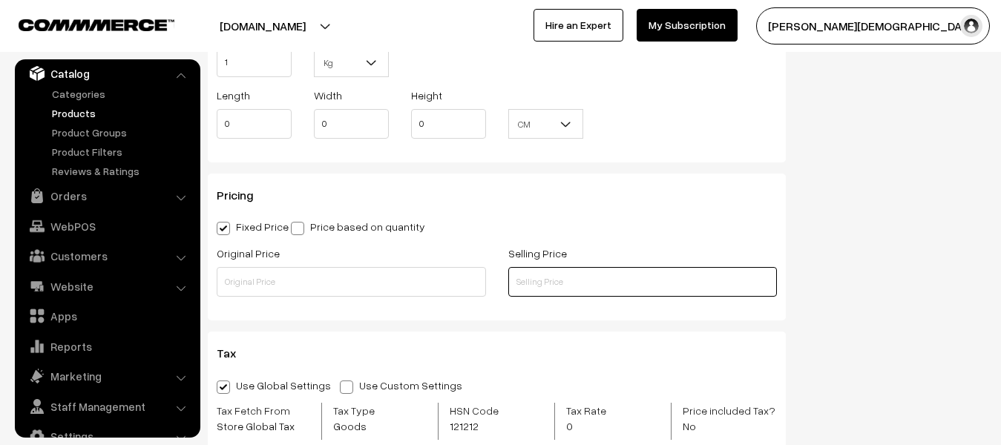
scroll to position [1113, 0]
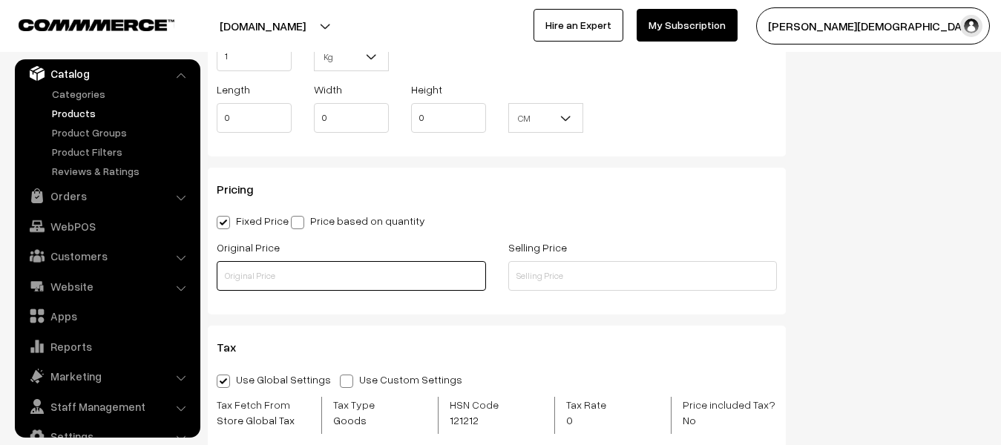
click at [305, 275] on input "text" at bounding box center [351, 276] width 269 height 30
type input "220"
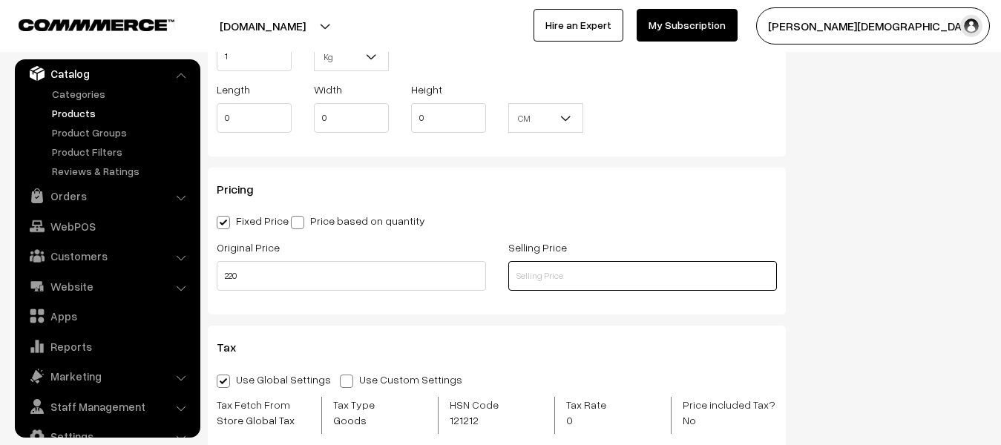
click at [575, 283] on input "text" at bounding box center [642, 276] width 269 height 30
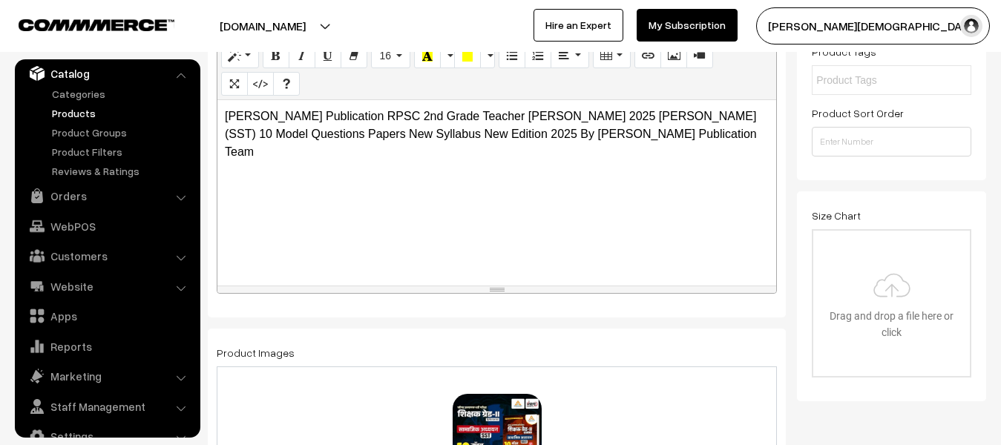
scroll to position [0, 0]
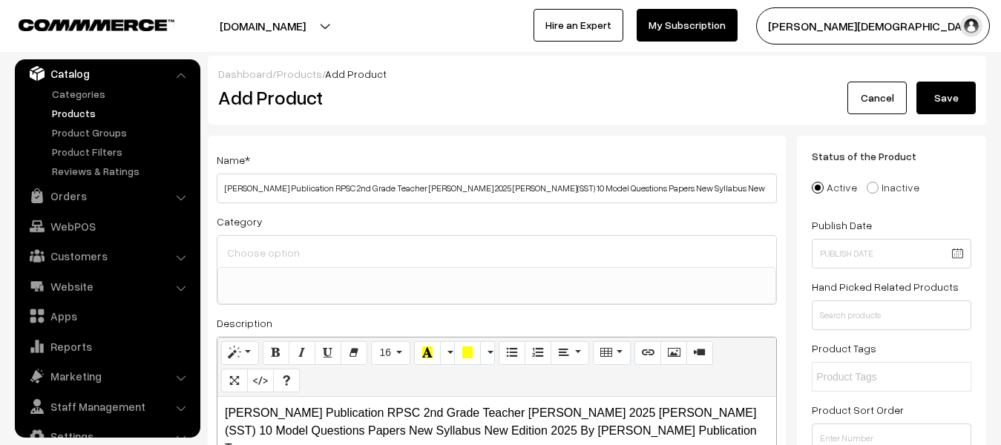
type input "199"
click at [962, 94] on button "Save" at bounding box center [946, 98] width 59 height 33
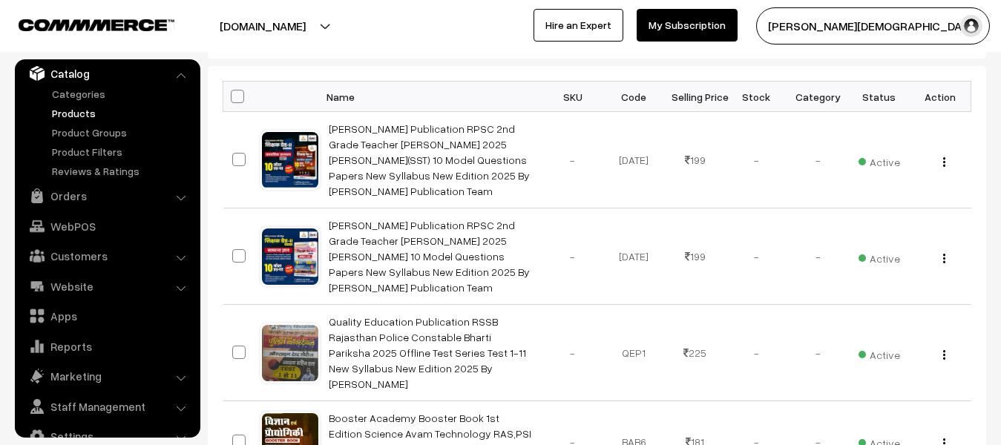
scroll to position [223, 0]
